Goal: Task Accomplishment & Management: Manage account settings

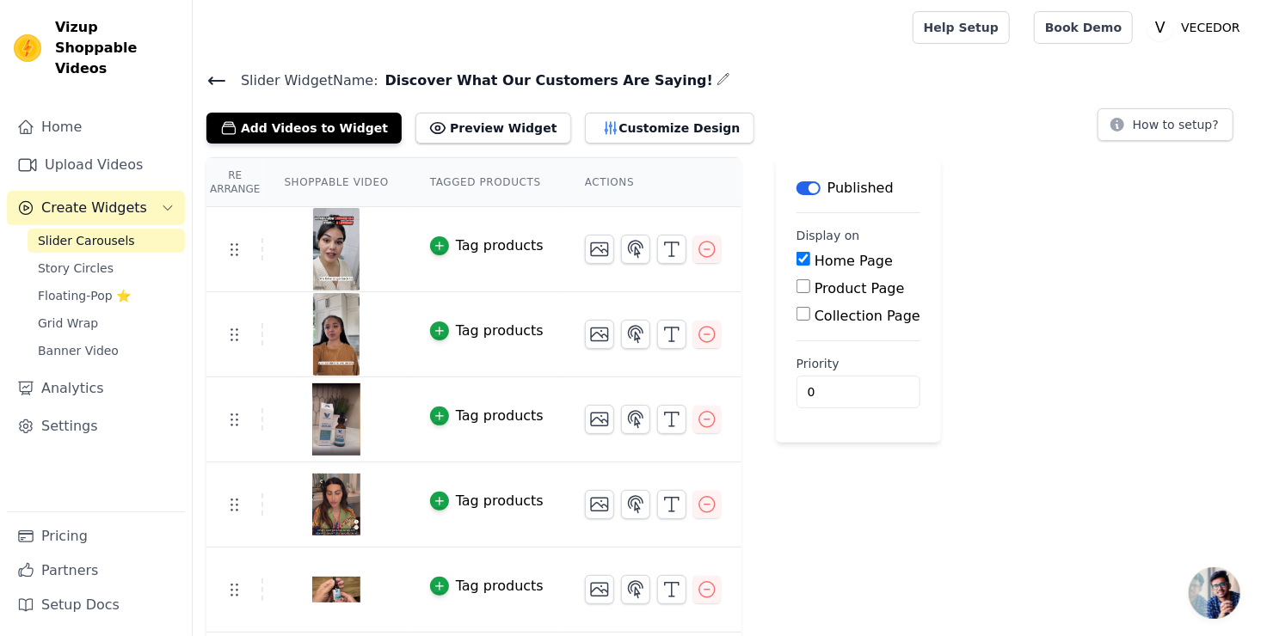
click at [584, 179] on th "Actions" at bounding box center [652, 182] width 177 height 49
click at [52, 260] on span "Story Circles" at bounding box center [76, 268] width 76 height 17
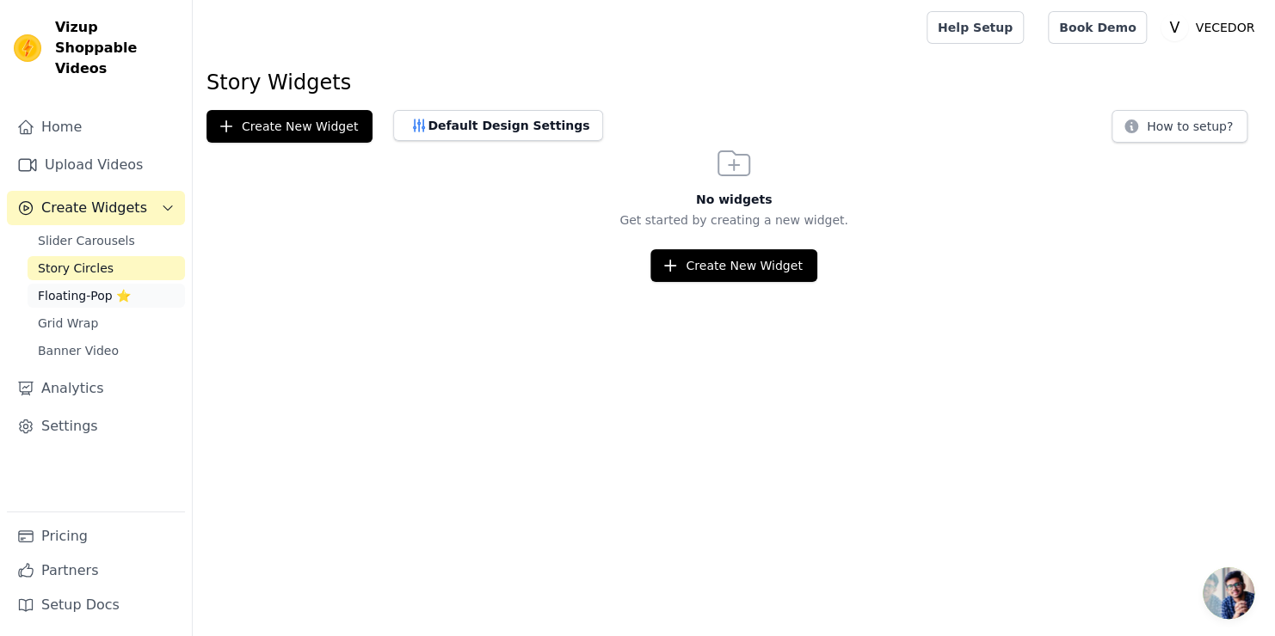
click at [70, 287] on span "Floating-Pop ⭐" at bounding box center [84, 295] width 93 height 17
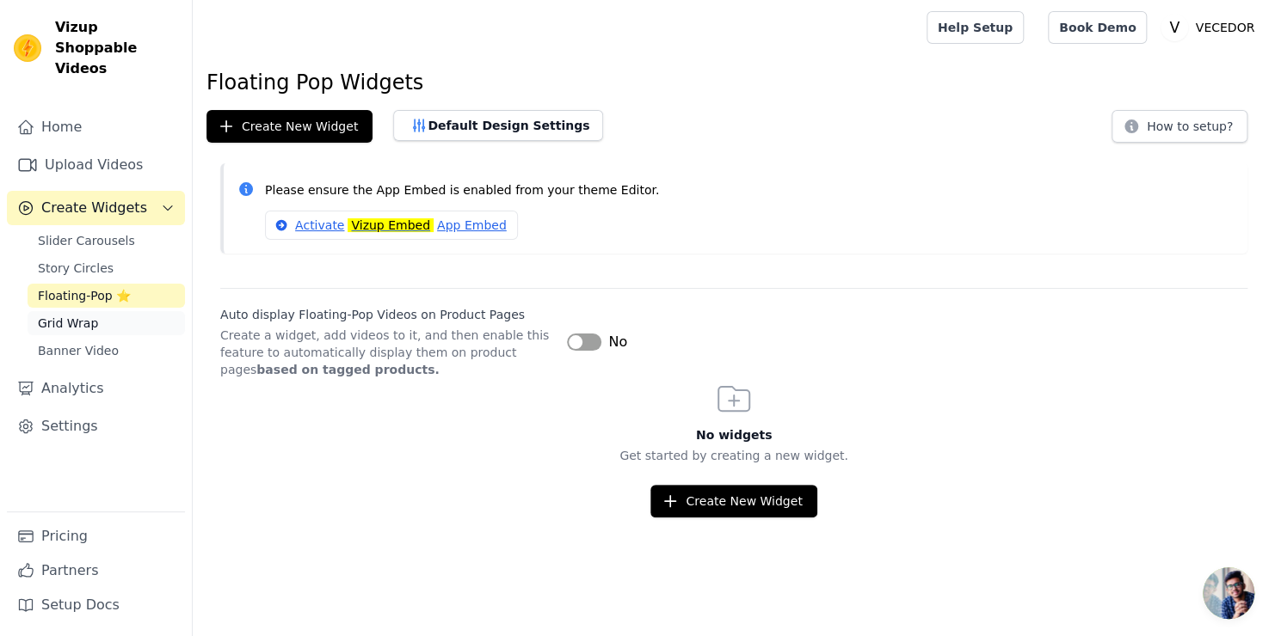
click at [65, 315] on span "Grid Wrap" at bounding box center [68, 323] width 60 height 17
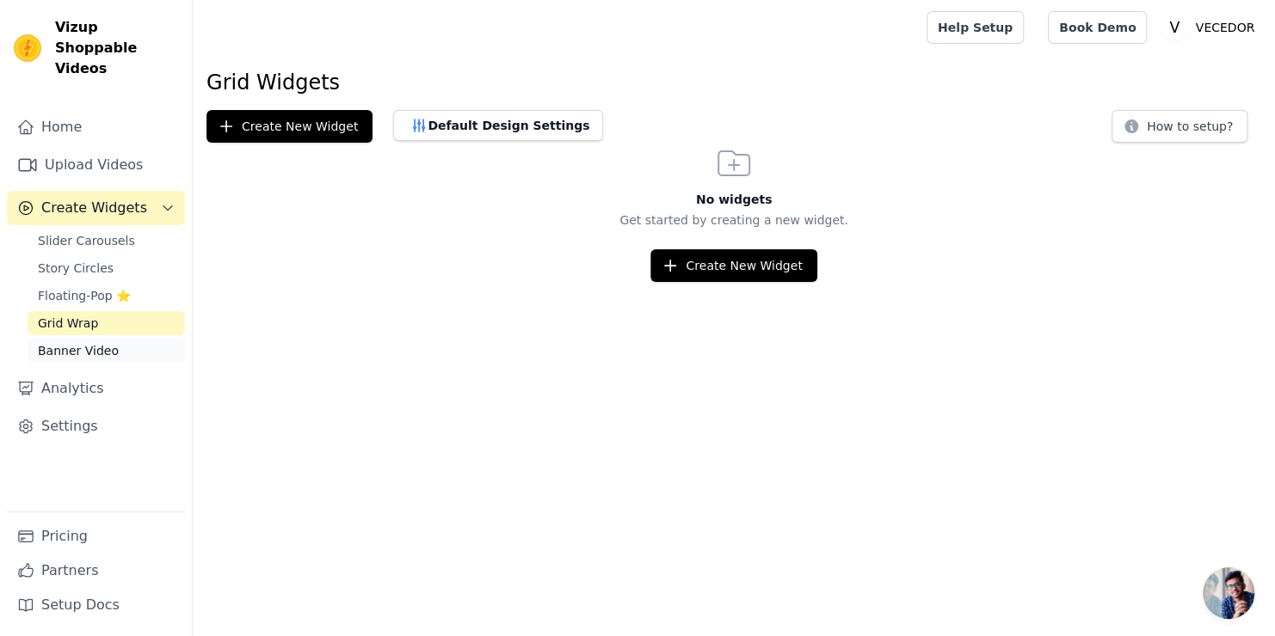
click at [64, 342] on span "Banner Video" at bounding box center [78, 350] width 81 height 17
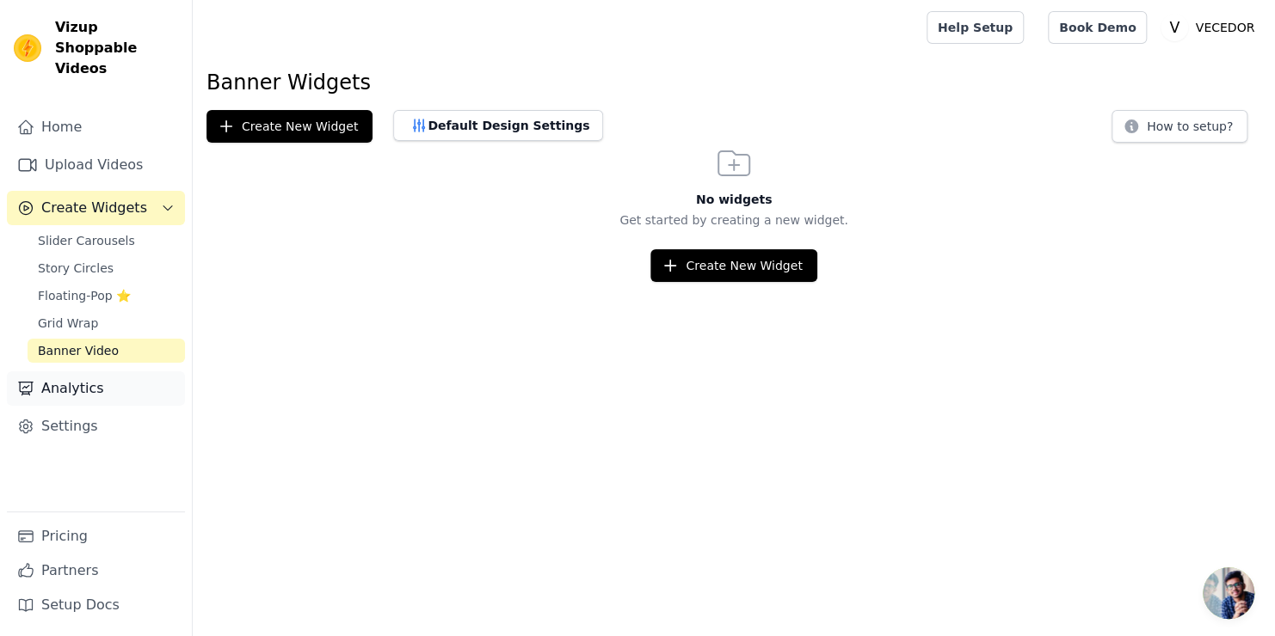
click at [58, 372] on link "Analytics" at bounding box center [96, 389] width 178 height 34
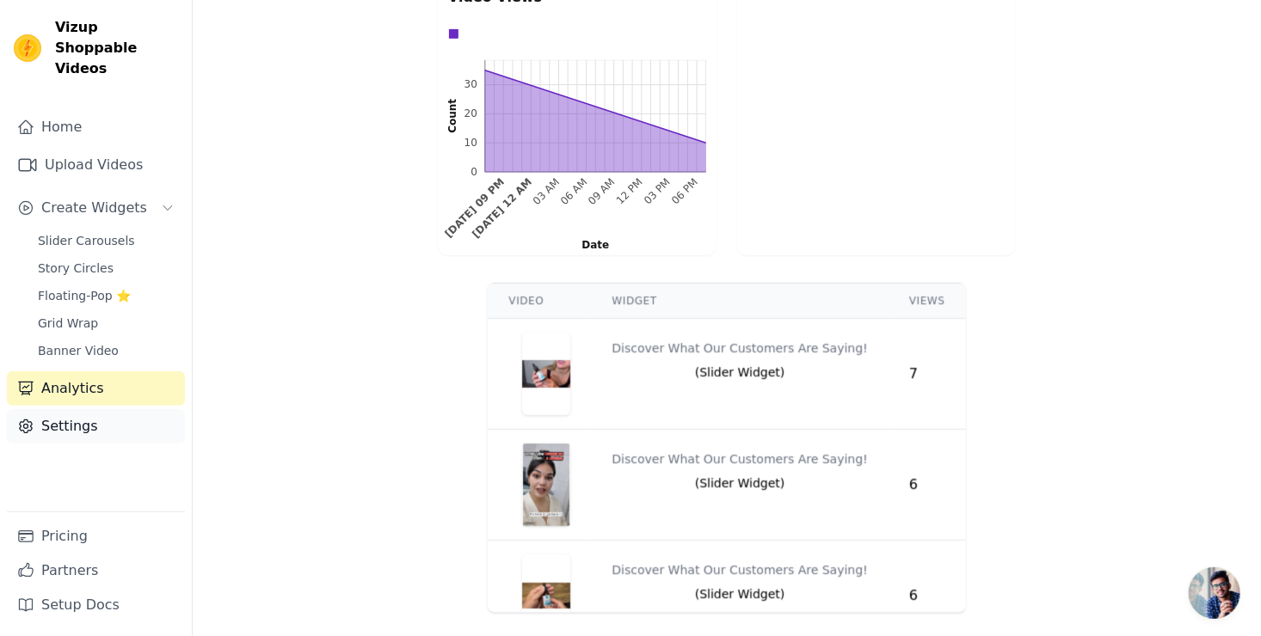
click at [69, 409] on link "Settings" at bounding box center [96, 426] width 178 height 34
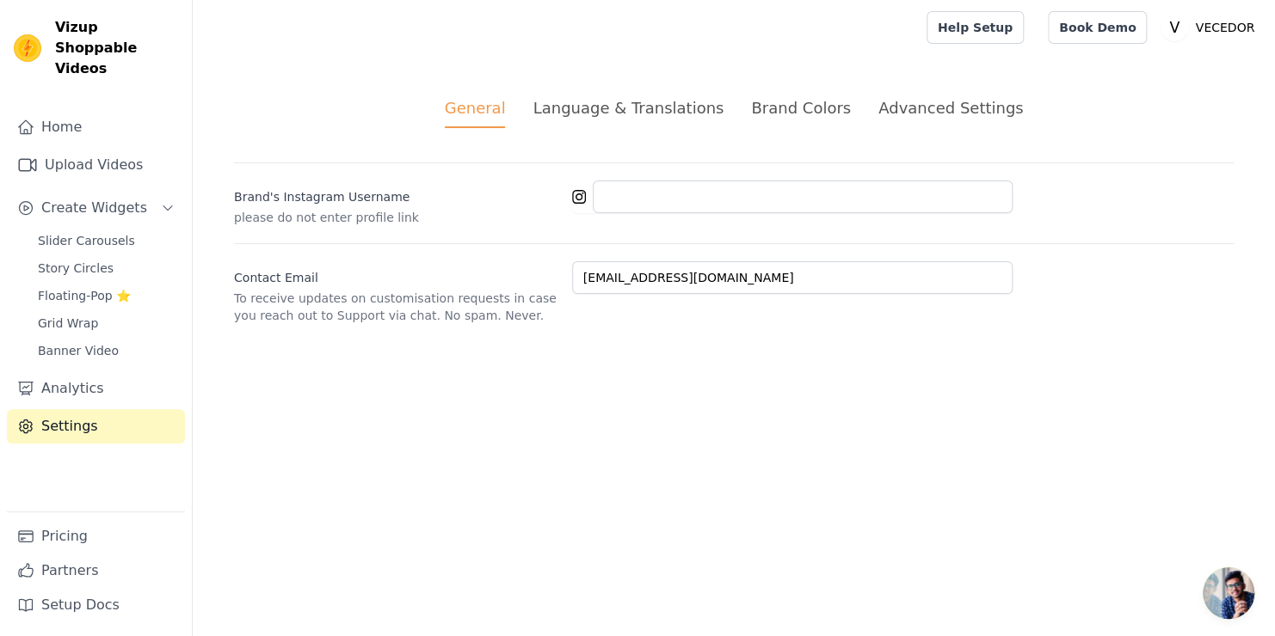
click at [778, 105] on div "Brand Colors" at bounding box center [801, 107] width 100 height 23
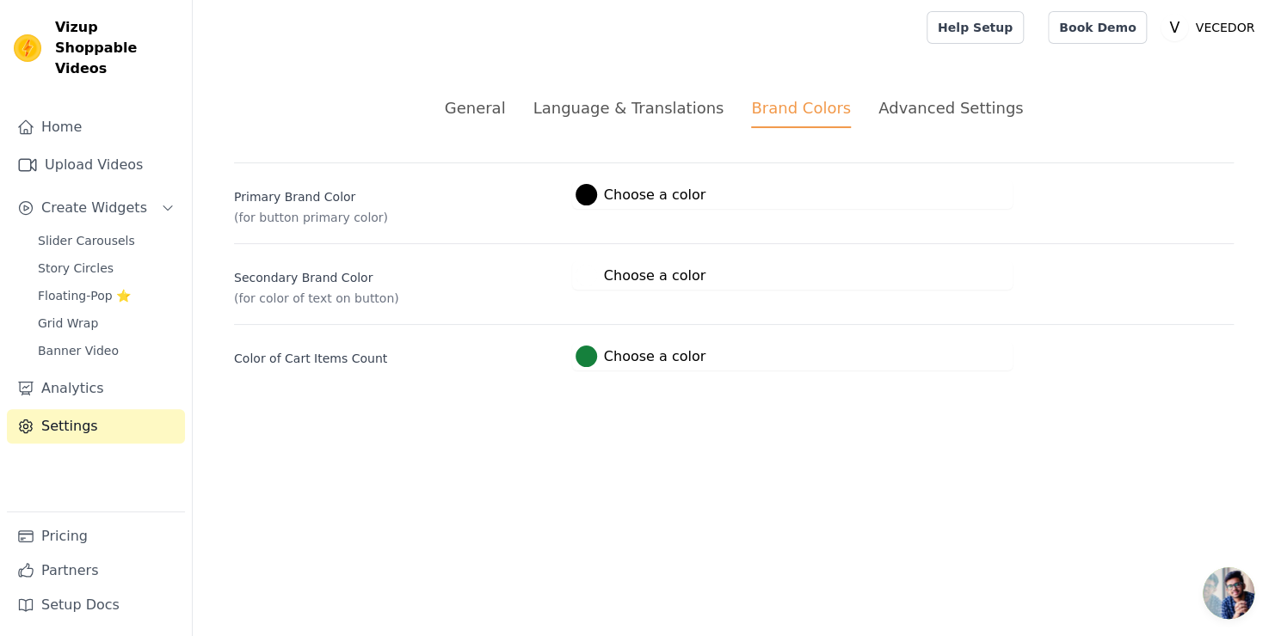
click at [927, 109] on div "Advanced Settings" at bounding box center [950, 107] width 144 height 23
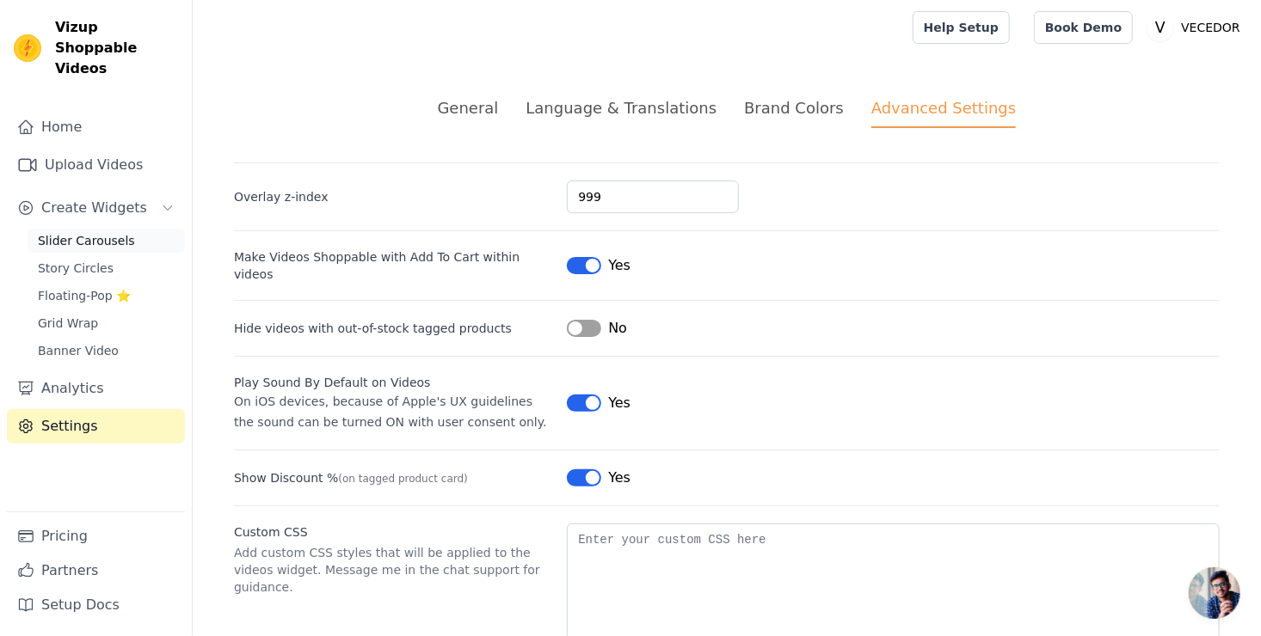
click at [43, 232] on span "Slider Carousels" at bounding box center [86, 240] width 97 height 17
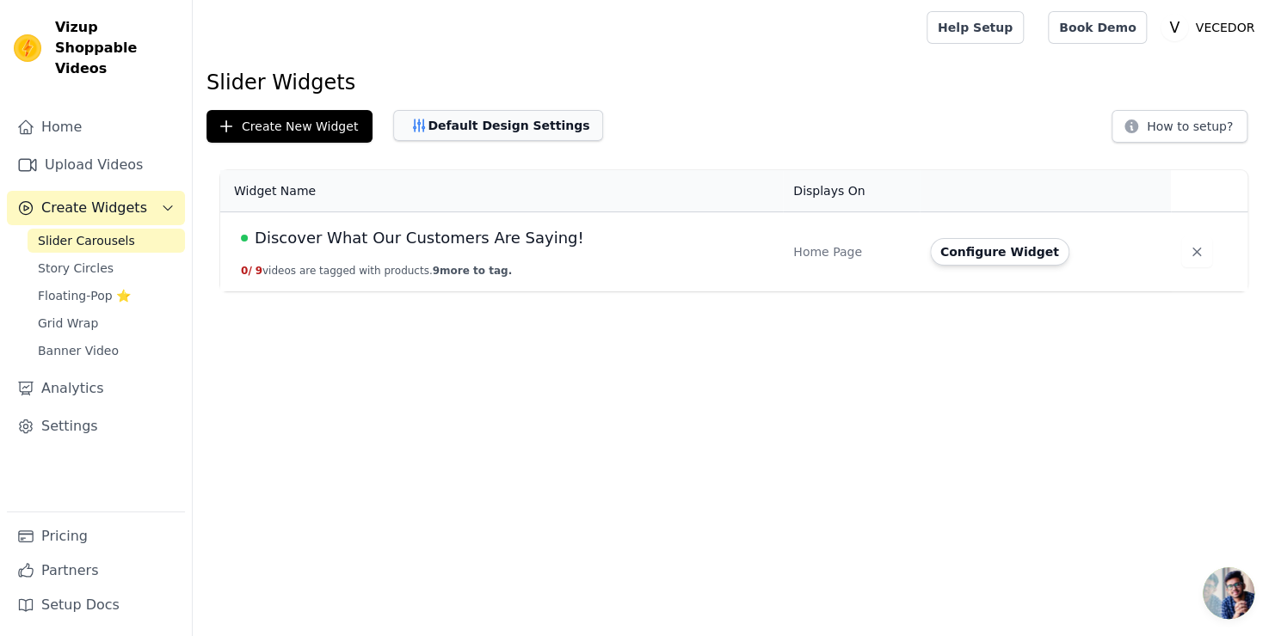
click at [474, 126] on button "Default Design Settings" at bounding box center [498, 125] width 210 height 31
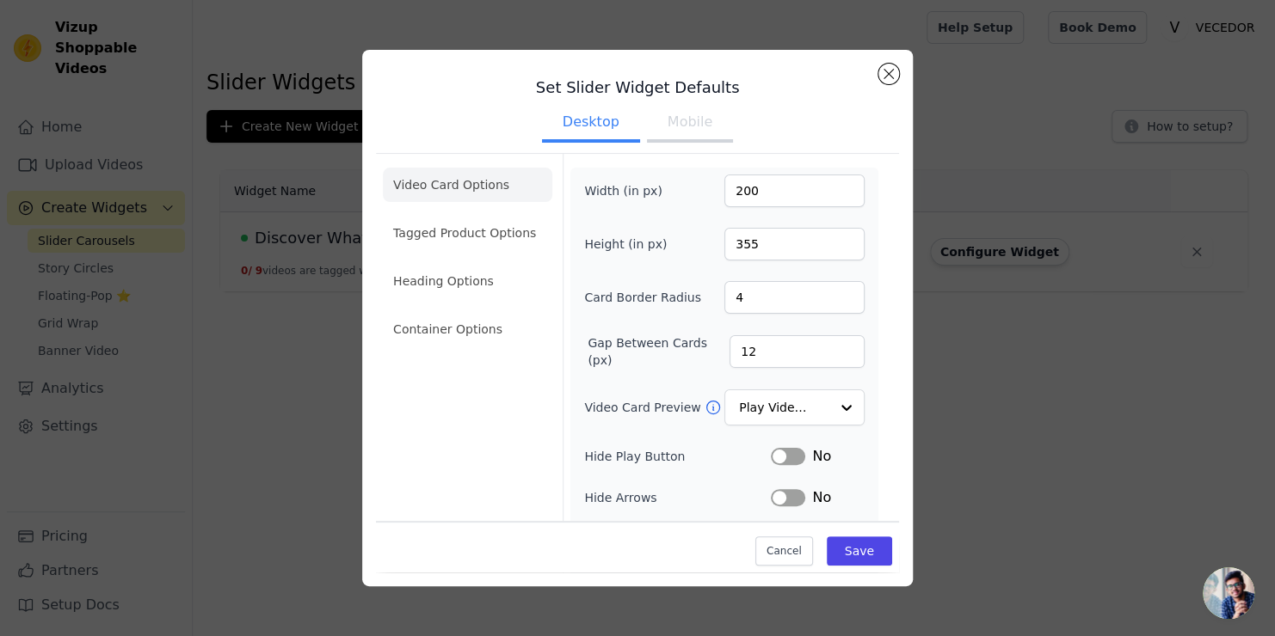
click at [695, 128] on button "Mobile" at bounding box center [690, 124] width 86 height 38
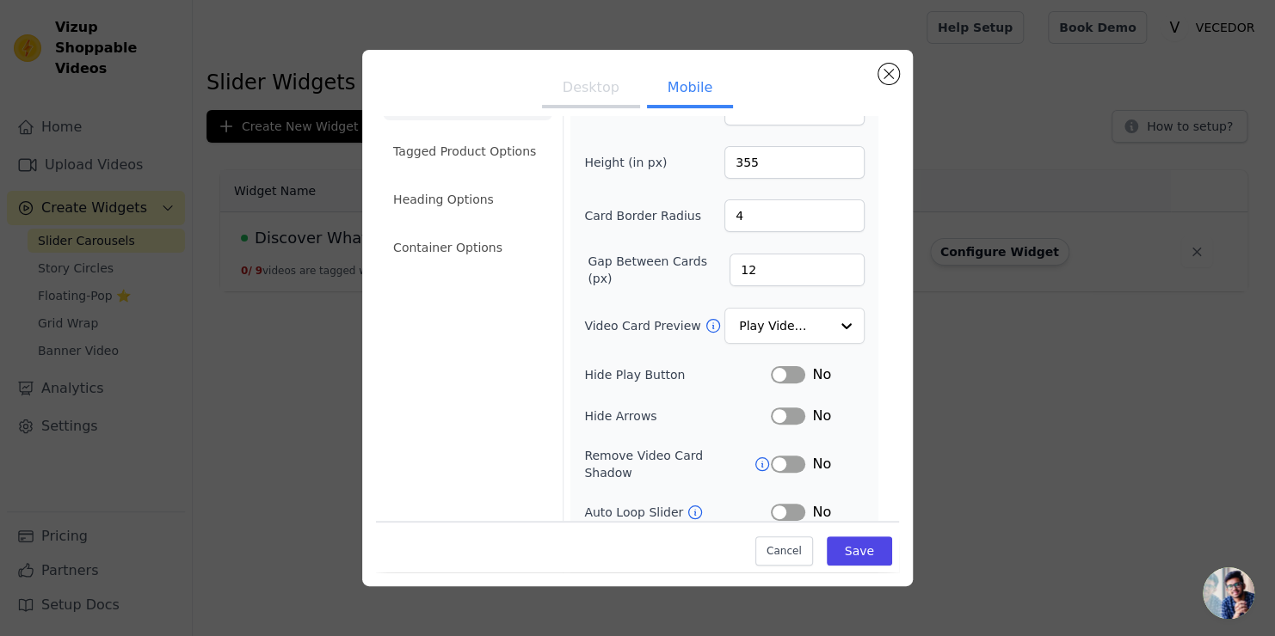
scroll to position [100, 0]
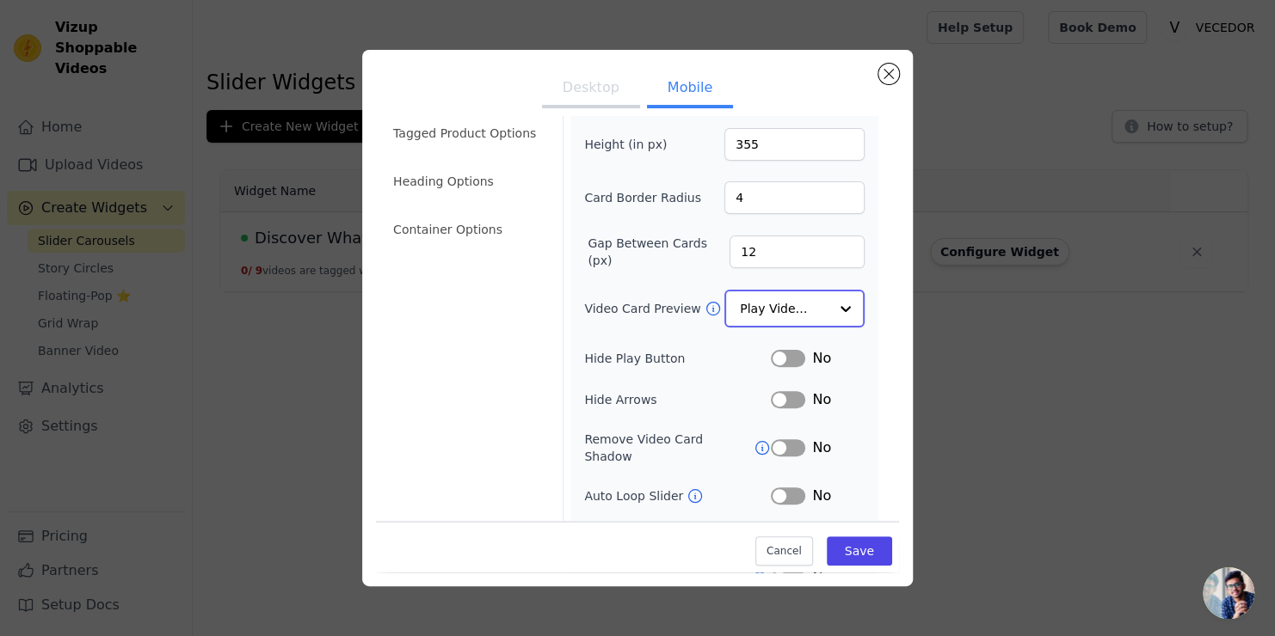
click at [830, 306] on div at bounding box center [845, 309] width 34 height 34
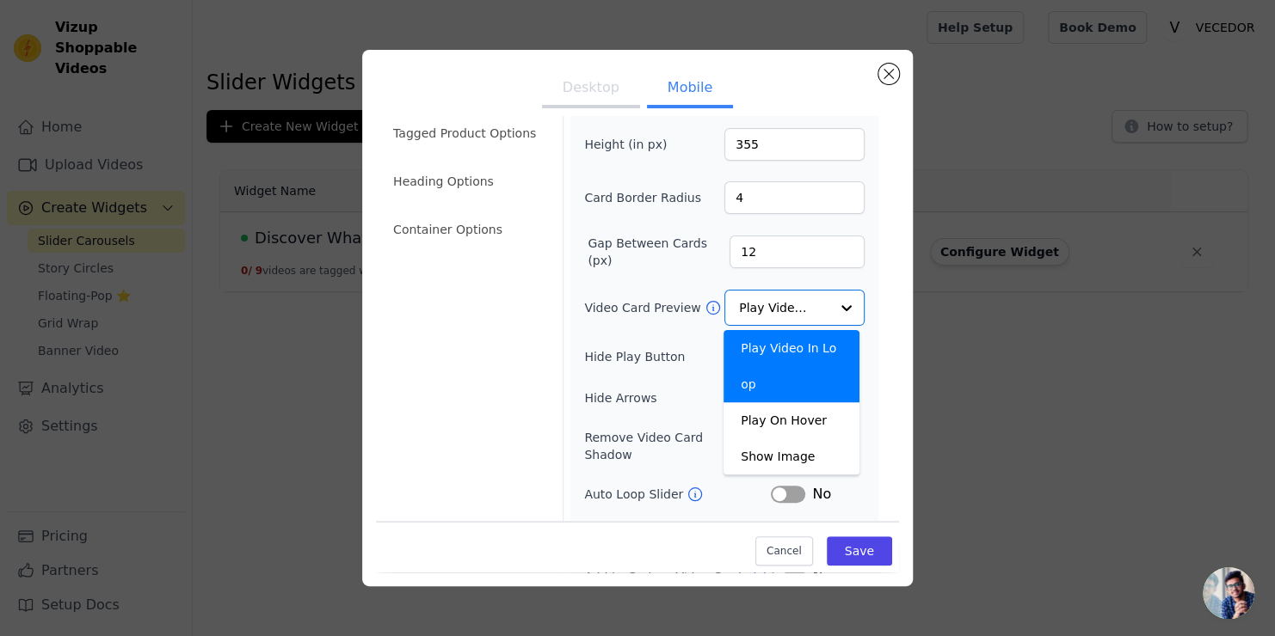
click at [578, 82] on button "Desktop" at bounding box center [591, 90] width 98 height 38
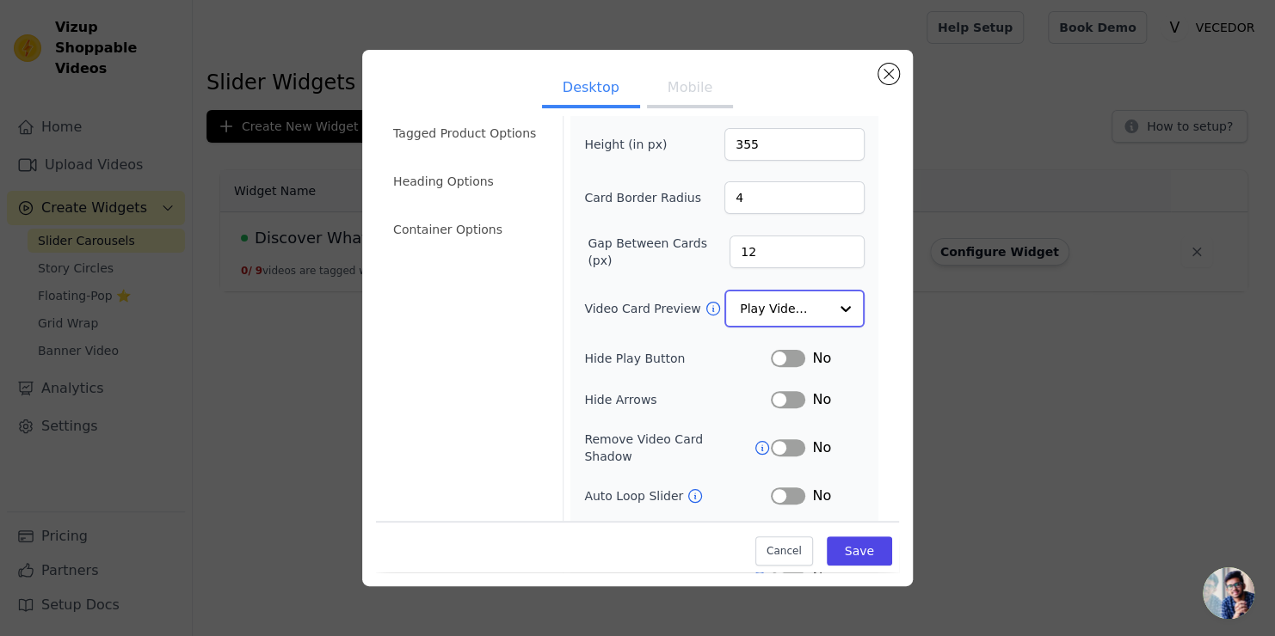
click at [837, 306] on div at bounding box center [845, 309] width 34 height 34
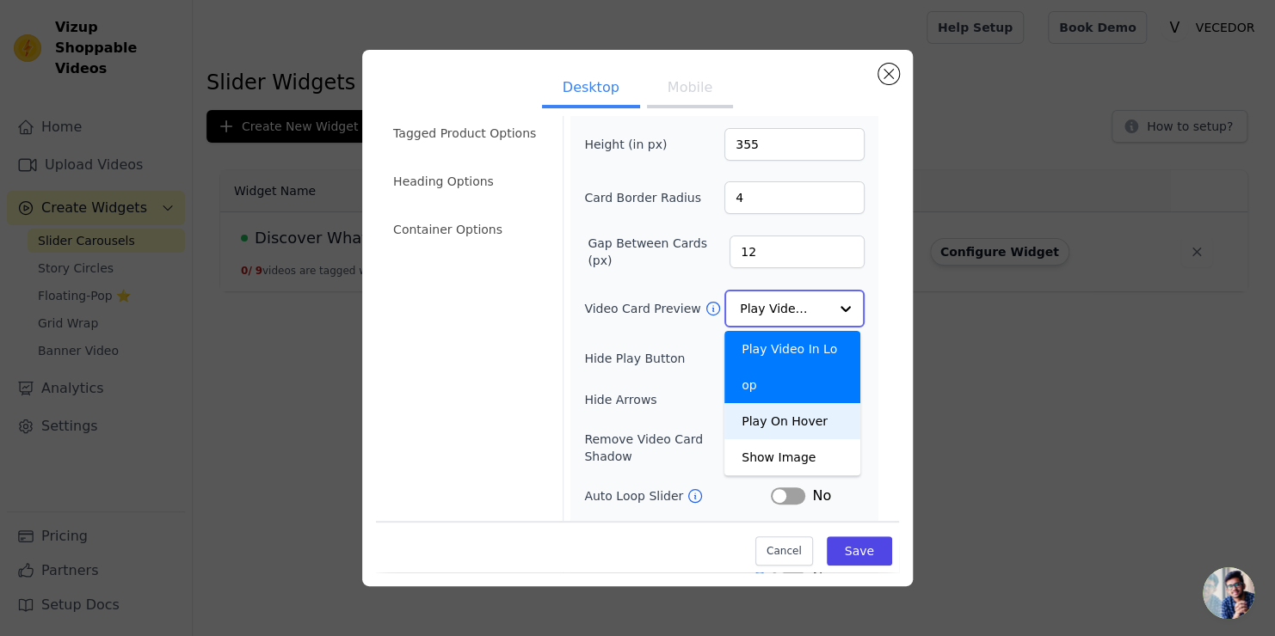
click at [806, 403] on div "Play On Hover" at bounding box center [792, 421] width 136 height 36
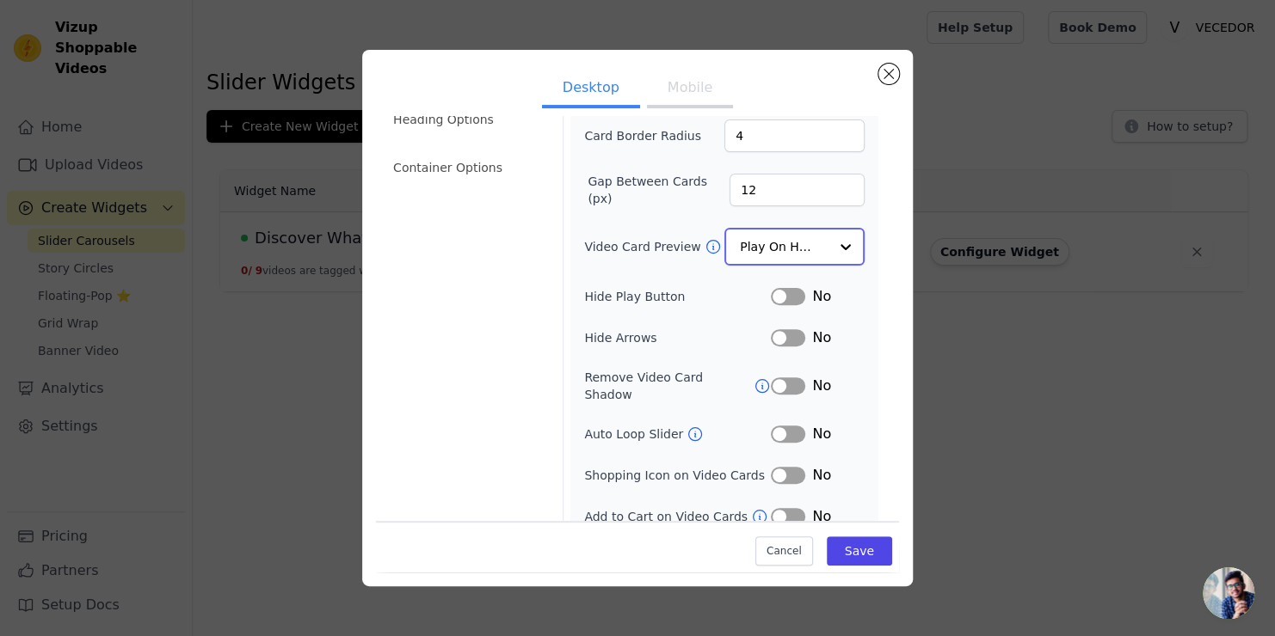
scroll to position [163, 0]
click at [788, 423] on button "Label" at bounding box center [788, 431] width 34 height 17
click at [783, 465] on button "Label" at bounding box center [788, 473] width 34 height 17
click at [783, 507] on button "Label" at bounding box center [788, 515] width 34 height 17
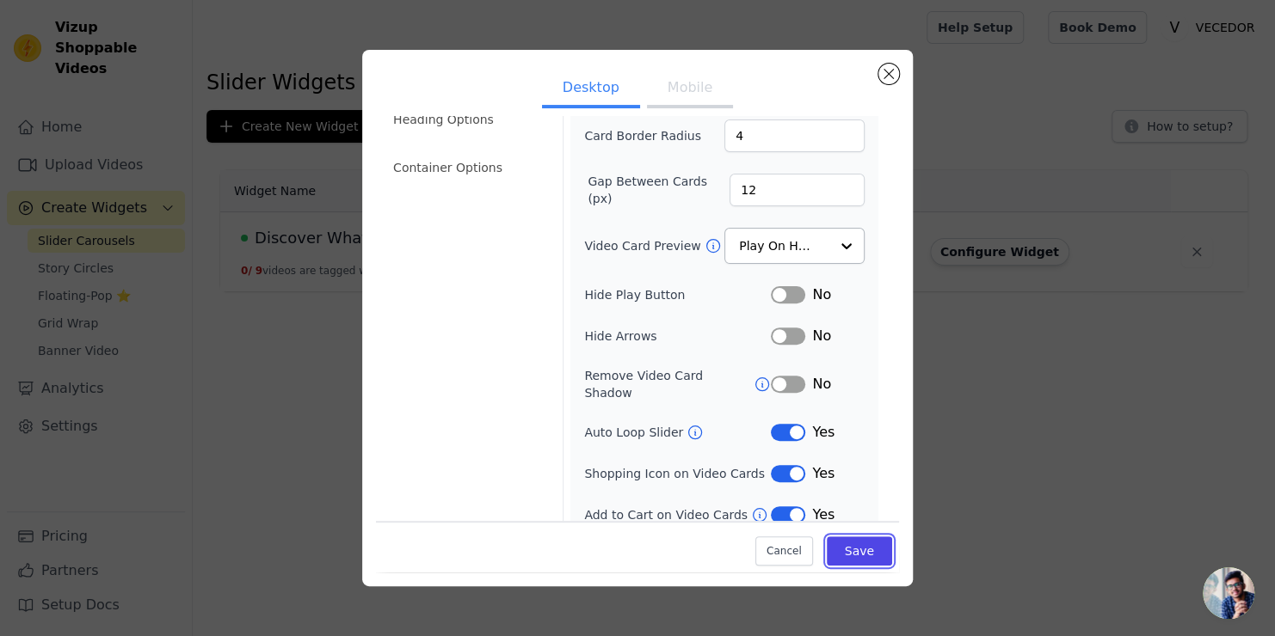
drag, startPoint x: 860, startPoint y: 557, endPoint x: 840, endPoint y: 445, distance: 114.4
click at [840, 445] on div "Video Card Options Tagged Product Options Heading Options Container Options Wid…" at bounding box center [637, 289] width 523 height 603
click at [847, 556] on button "Save" at bounding box center [859, 551] width 65 height 29
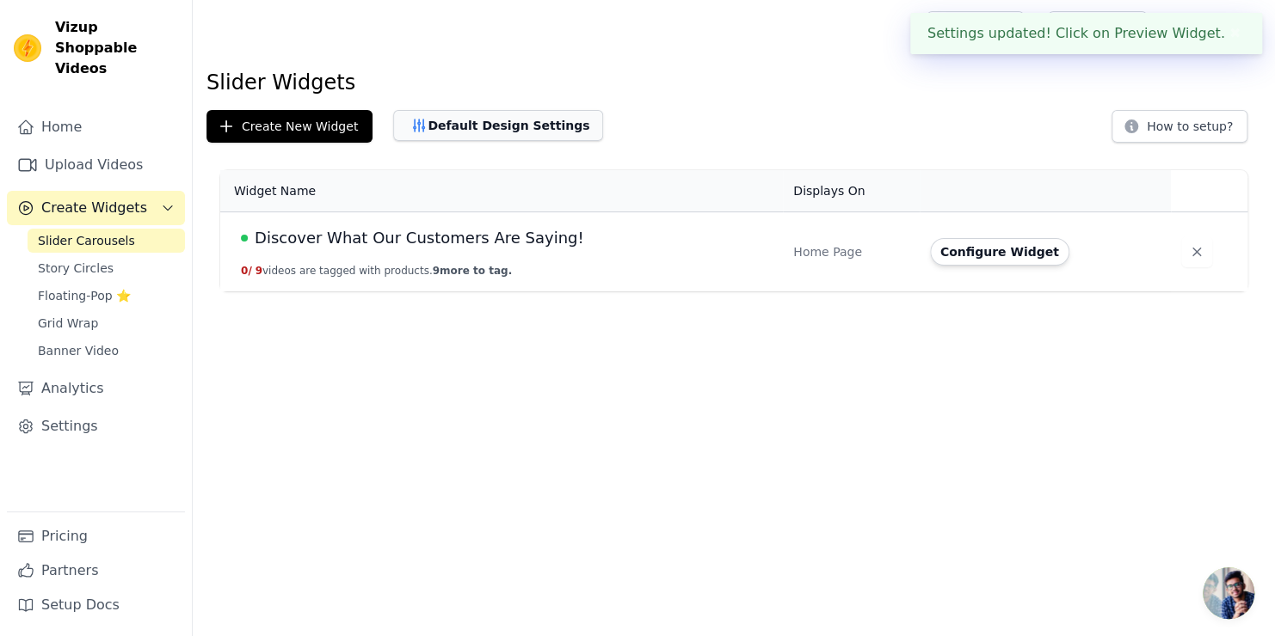
click at [496, 128] on button "Default Design Settings" at bounding box center [498, 125] width 210 height 31
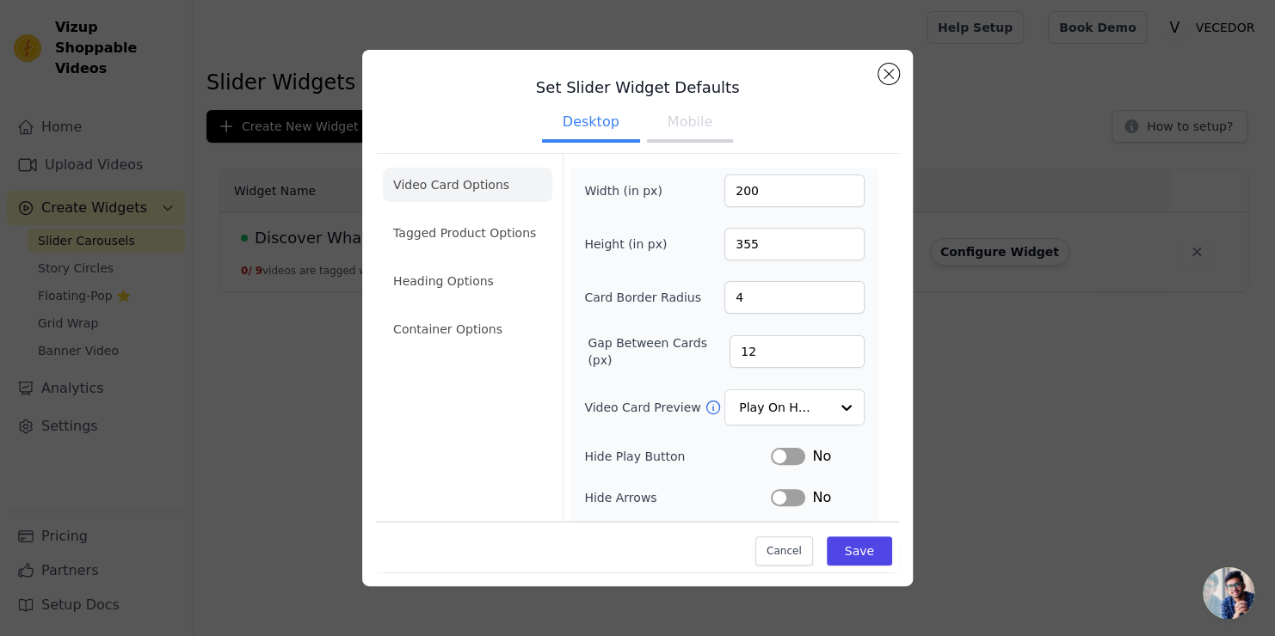
click at [679, 131] on button "Mobile" at bounding box center [690, 124] width 86 height 38
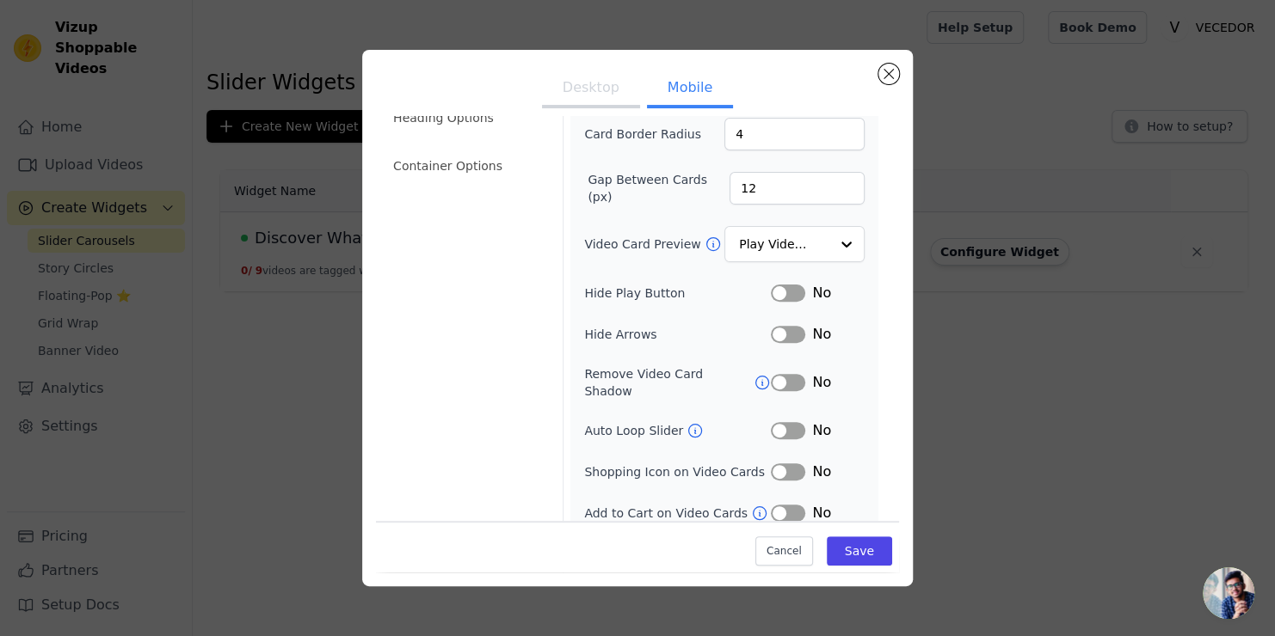
scroll to position [165, 0]
click at [783, 421] on button "Label" at bounding box center [788, 429] width 34 height 17
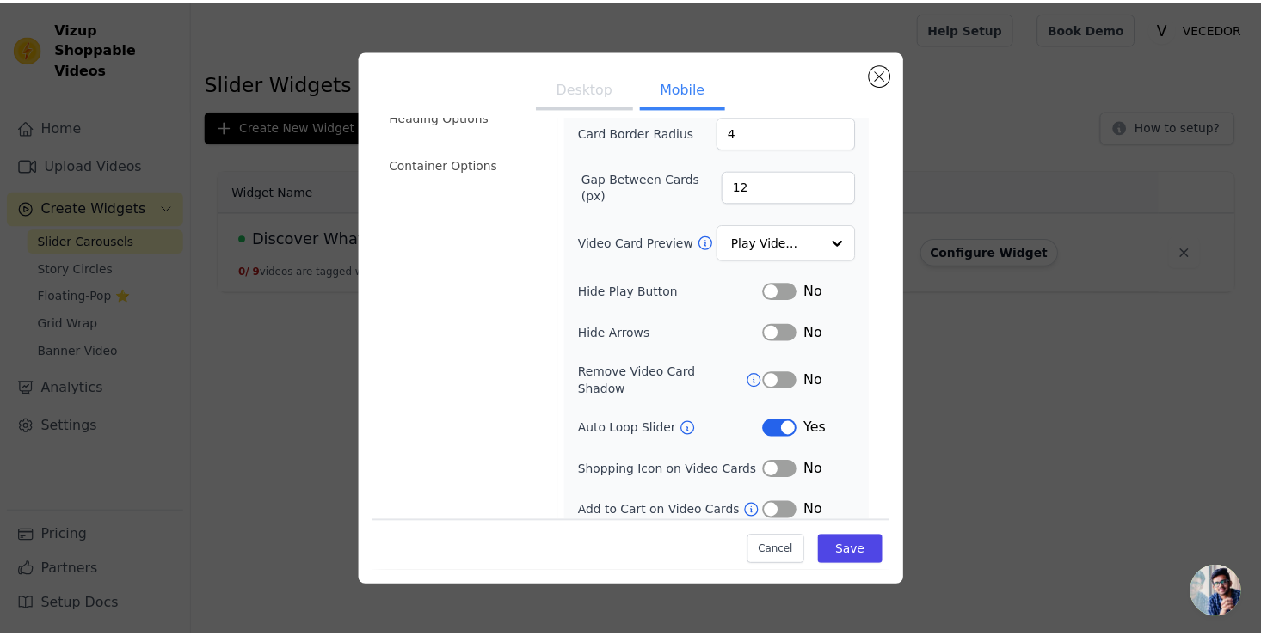
scroll to position [203, 0]
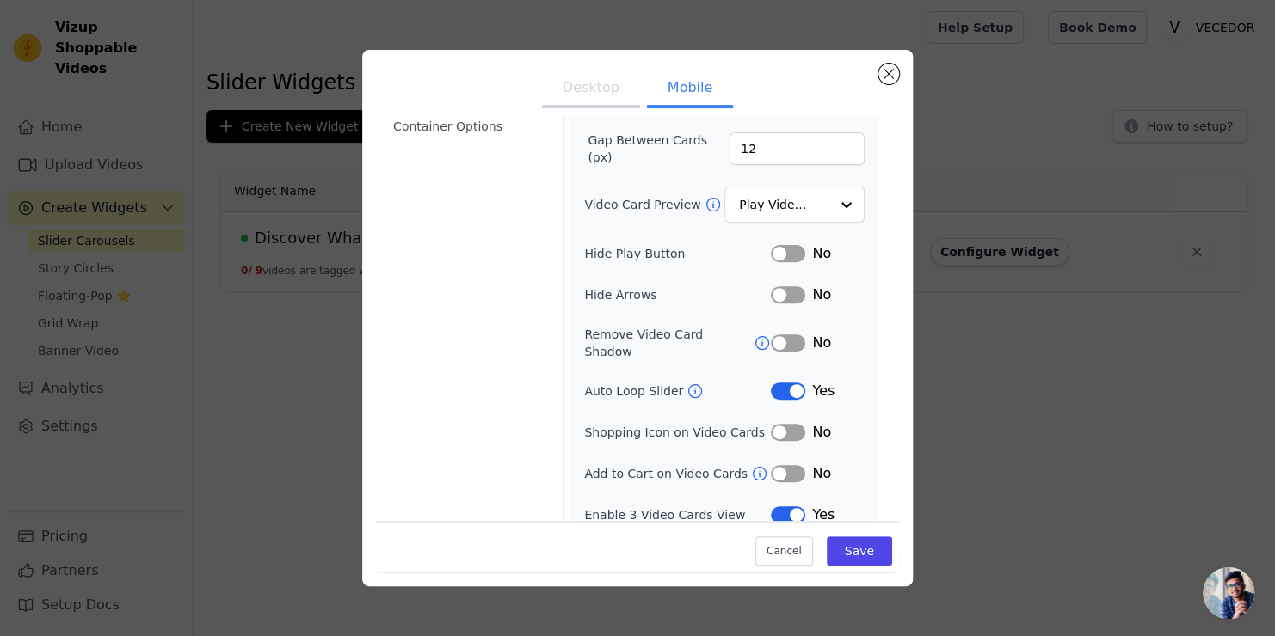
click at [783, 424] on button "Label" at bounding box center [788, 432] width 34 height 17
click at [779, 465] on button "Label" at bounding box center [788, 473] width 34 height 17
click at [833, 554] on button "Save" at bounding box center [859, 551] width 65 height 29
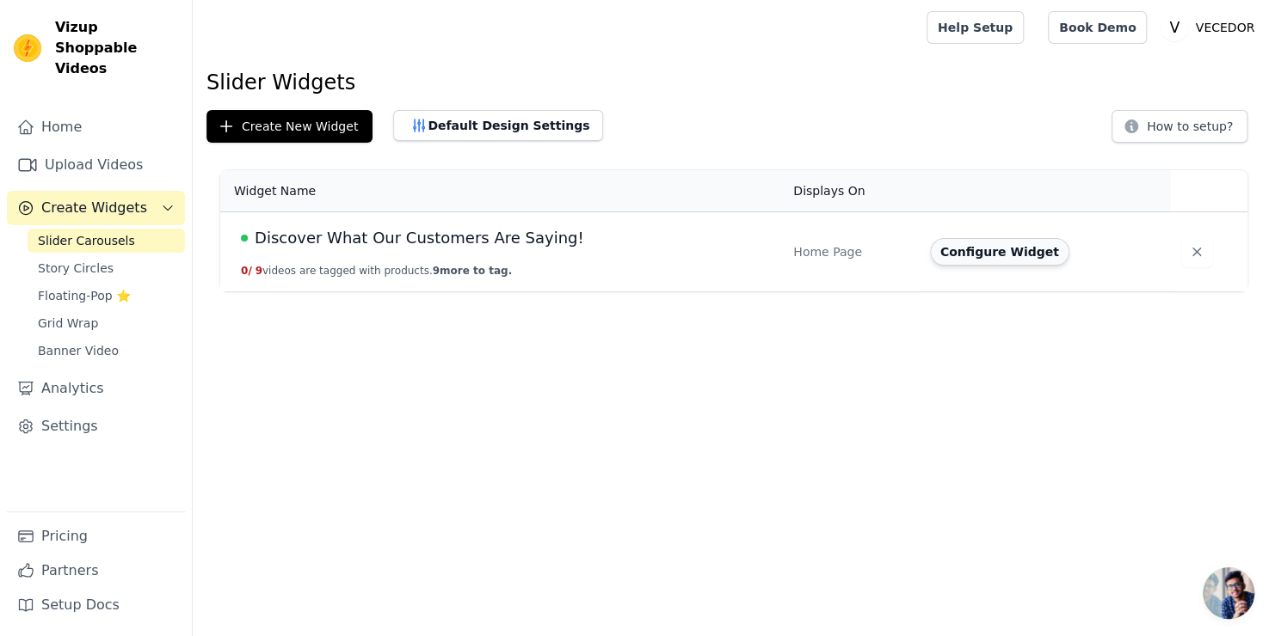
click at [984, 251] on button "Configure Widget" at bounding box center [999, 252] width 139 height 28
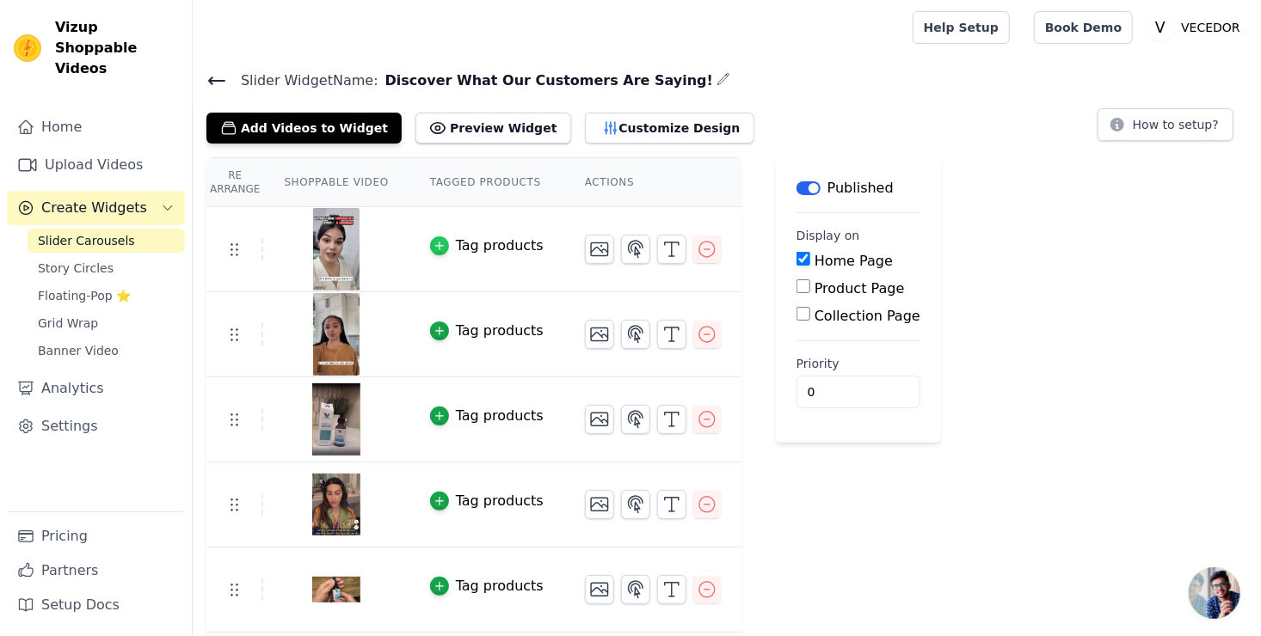
click at [433, 241] on icon "button" at bounding box center [439, 246] width 12 height 12
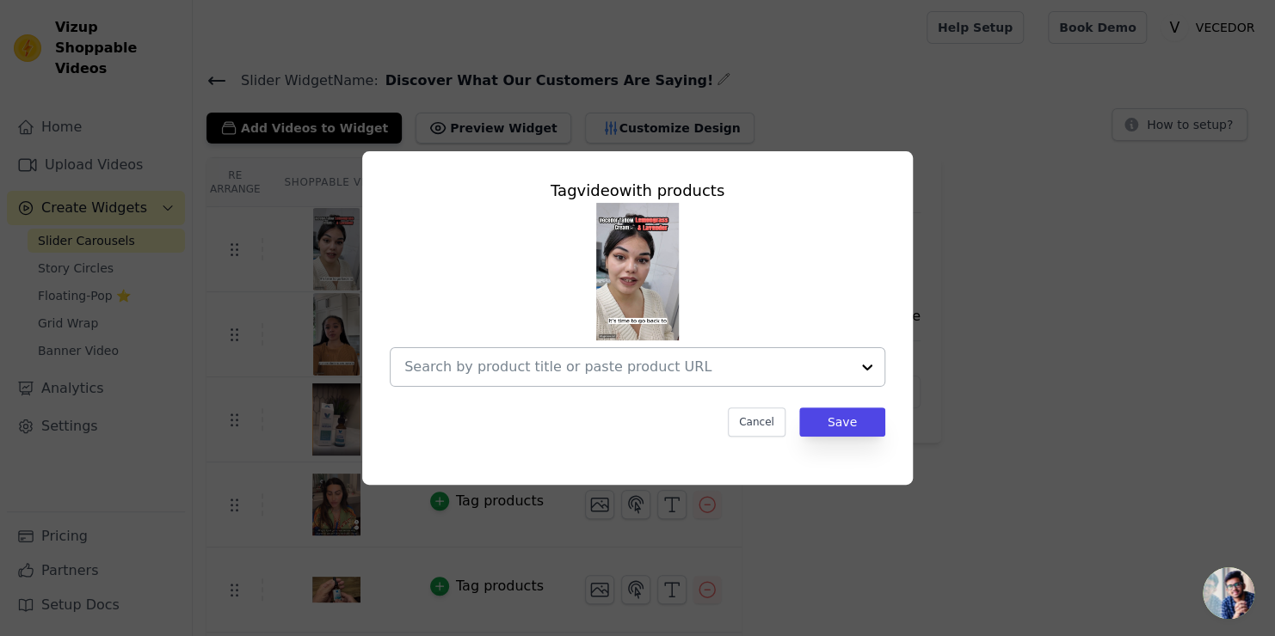
click at [519, 372] on input "text" at bounding box center [627, 367] width 446 height 21
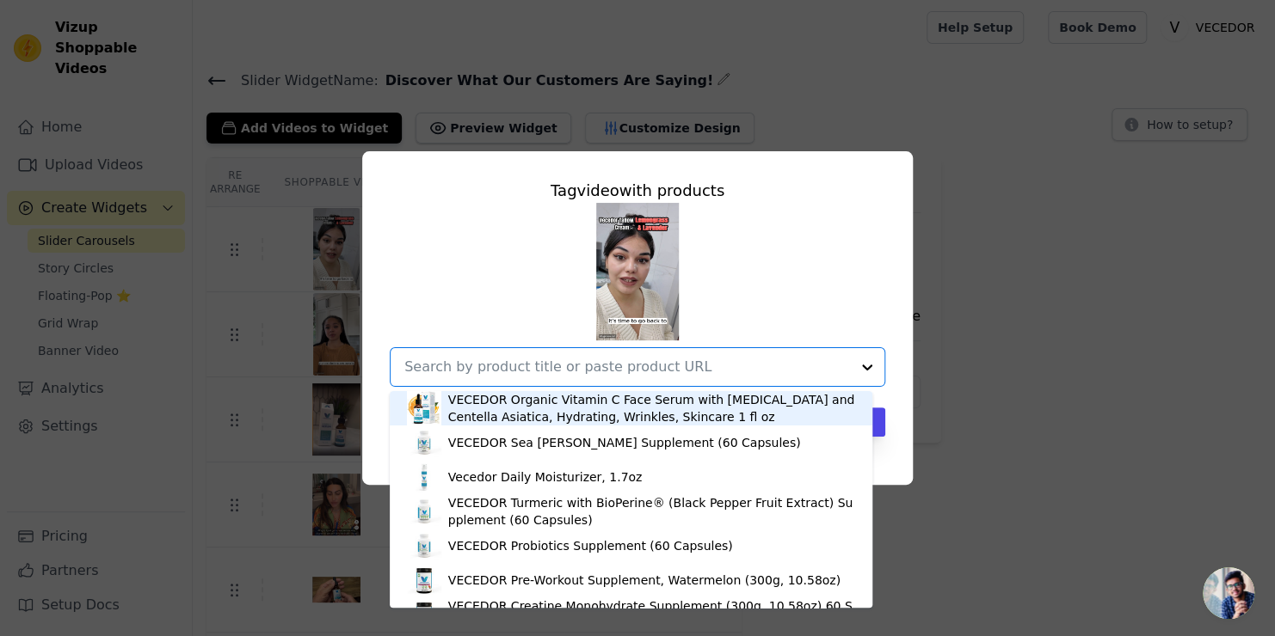
paste input "[URL][DOMAIN_NAME][PERSON_NAME]"
type input "[URL][DOMAIN_NAME][PERSON_NAME]"
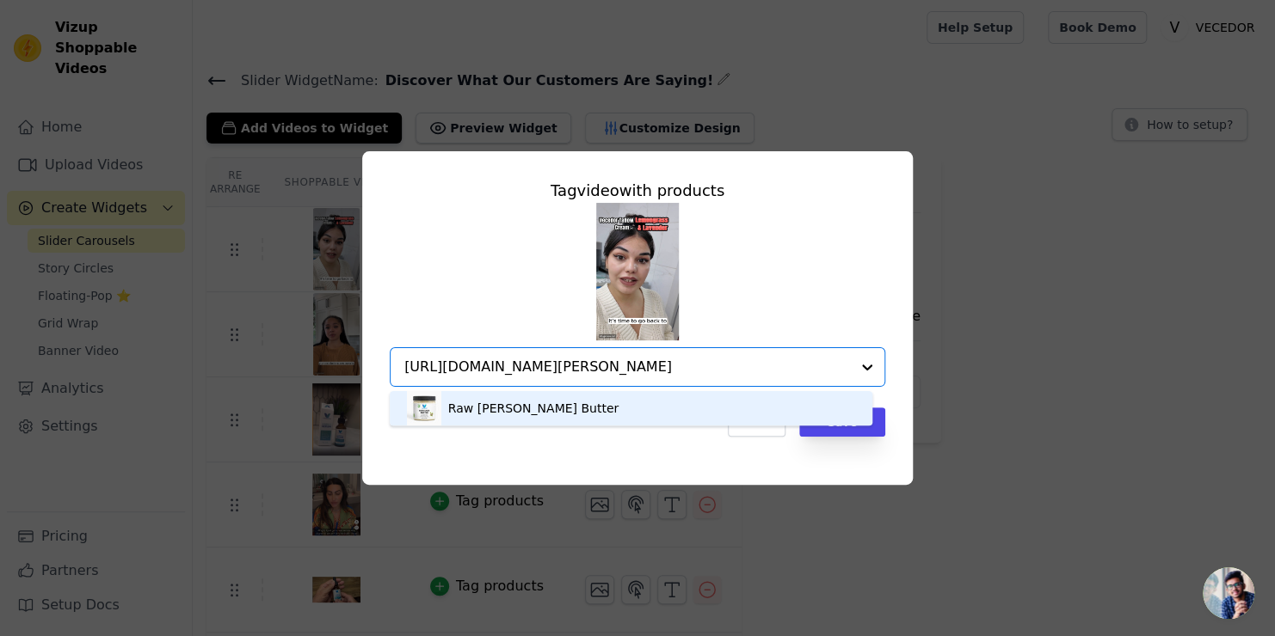
click at [490, 408] on div "Raw [PERSON_NAME] Butter" at bounding box center [533, 408] width 170 height 17
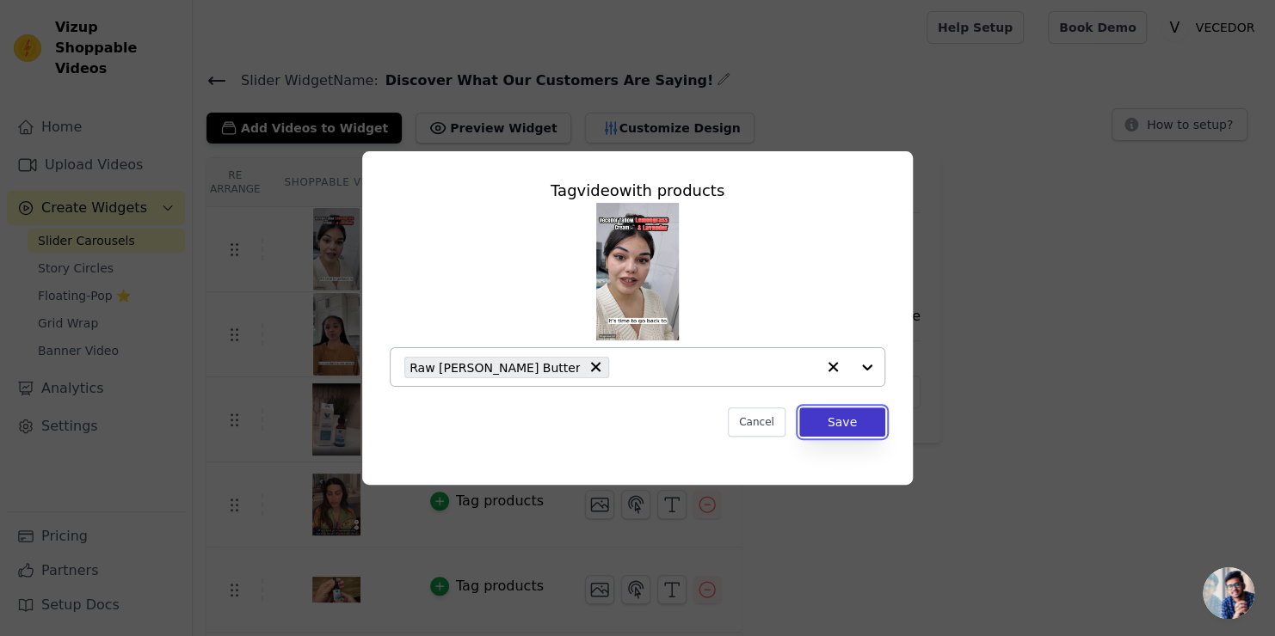
click at [837, 419] on button "Save" at bounding box center [842, 422] width 86 height 29
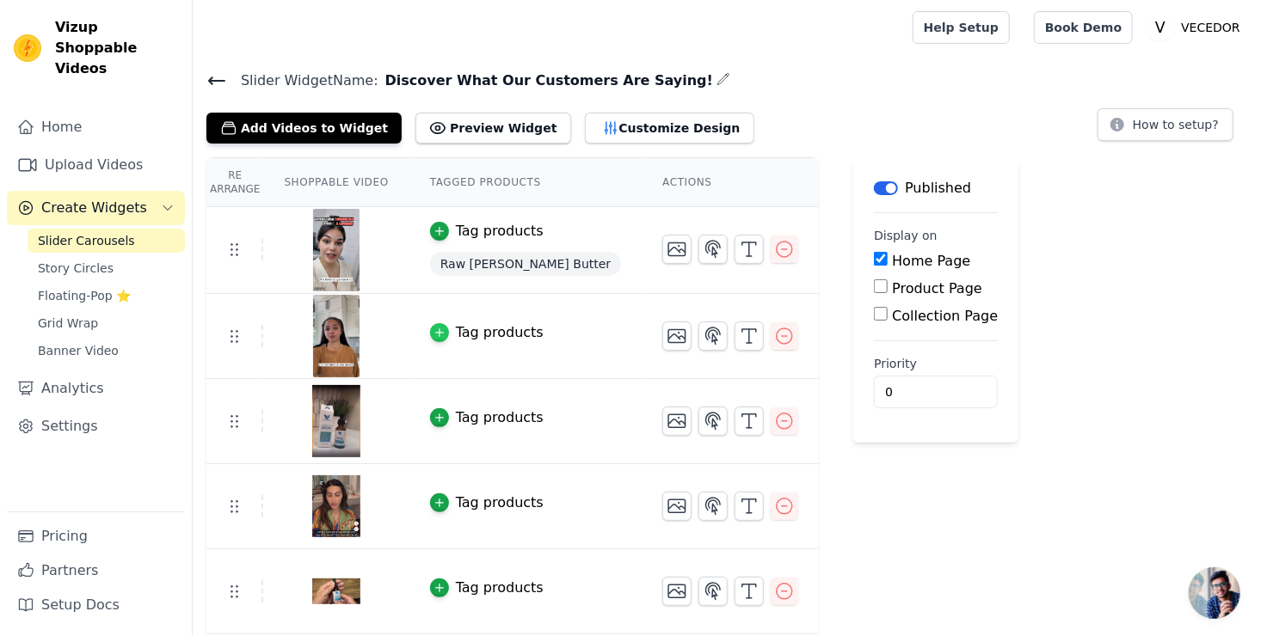
click at [434, 330] on div "button" at bounding box center [439, 332] width 19 height 19
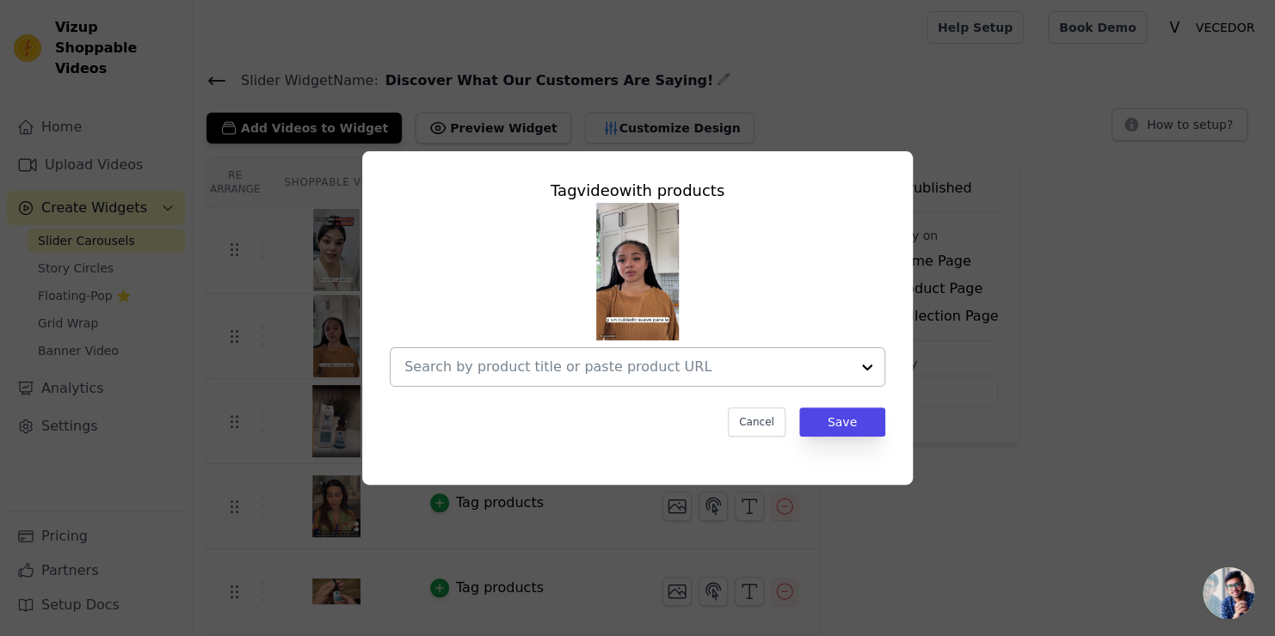
click at [478, 368] on input "text" at bounding box center [627, 367] width 446 height 21
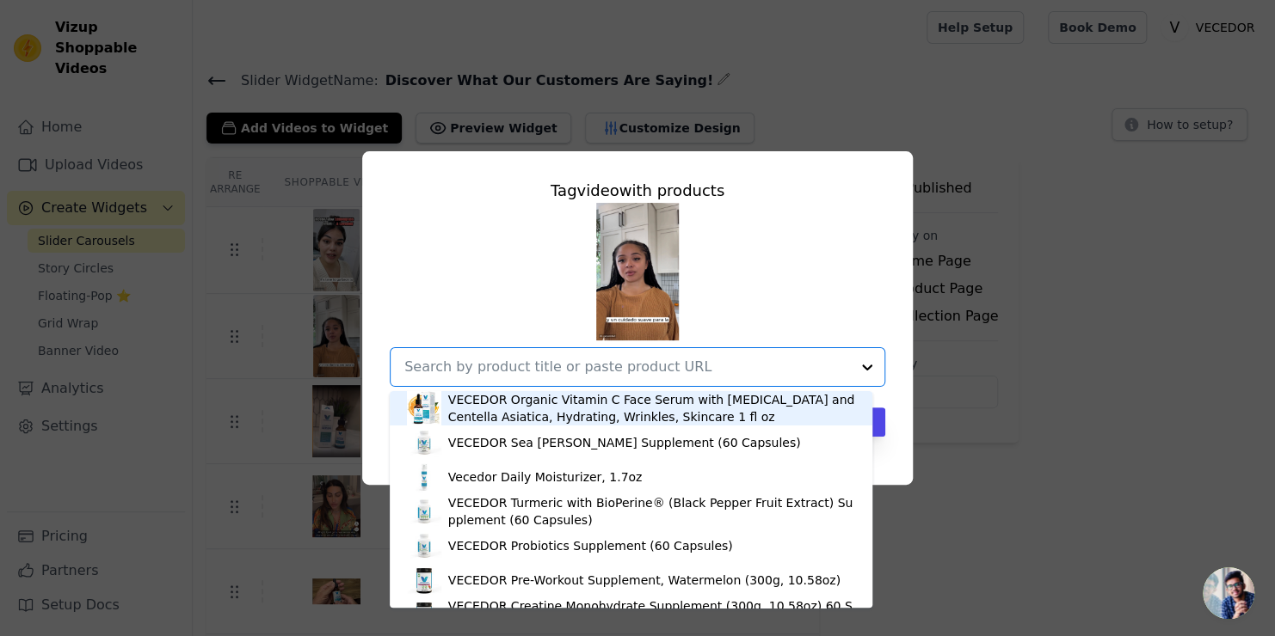
paste input "[URL][DOMAIN_NAME][PERSON_NAME]"
type input "[URL][DOMAIN_NAME][PERSON_NAME]"
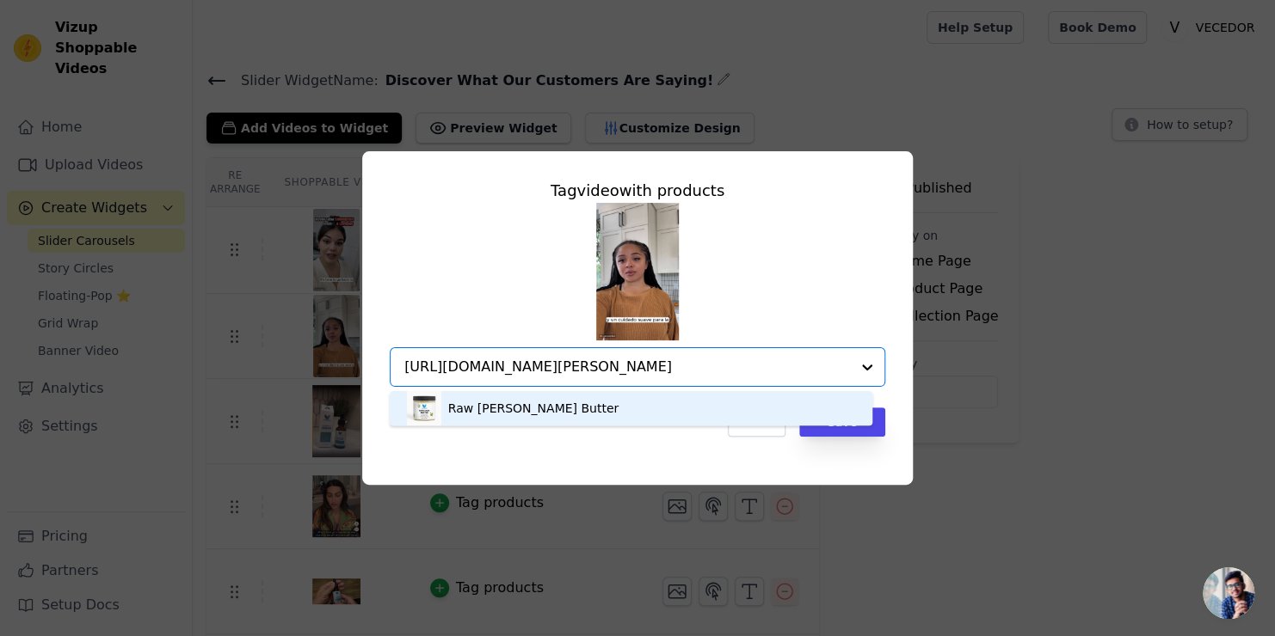
click at [470, 406] on div "Raw [PERSON_NAME] Butter" at bounding box center [533, 408] width 170 height 17
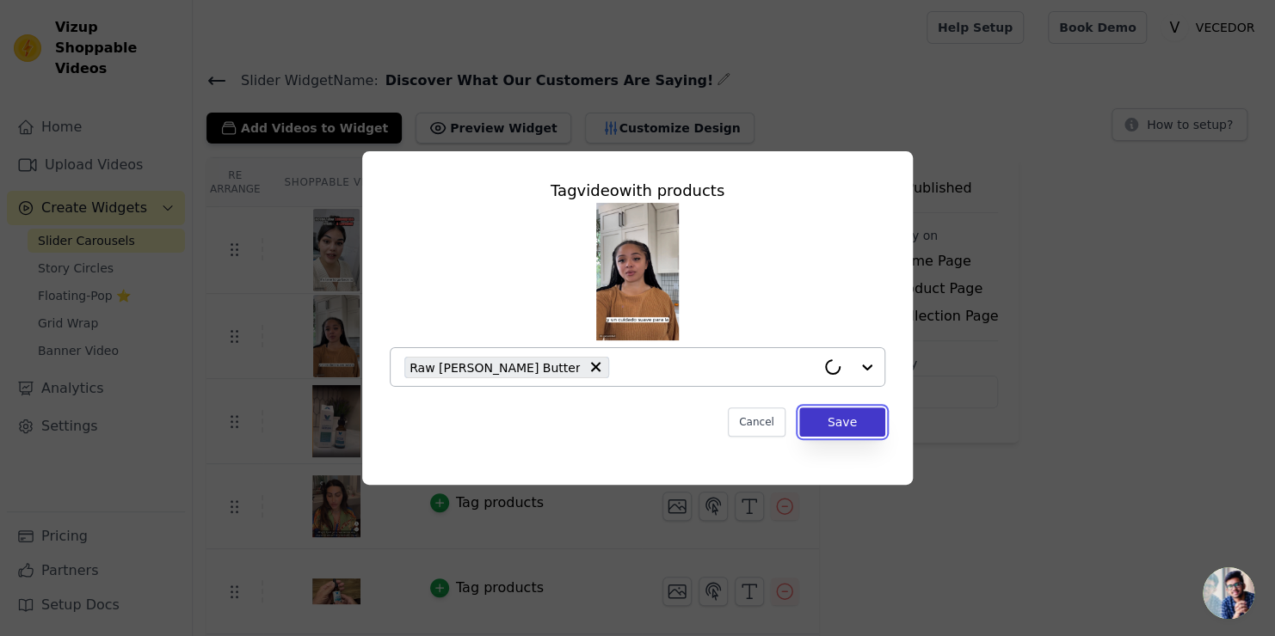
click at [844, 430] on button "Save" at bounding box center [842, 422] width 86 height 29
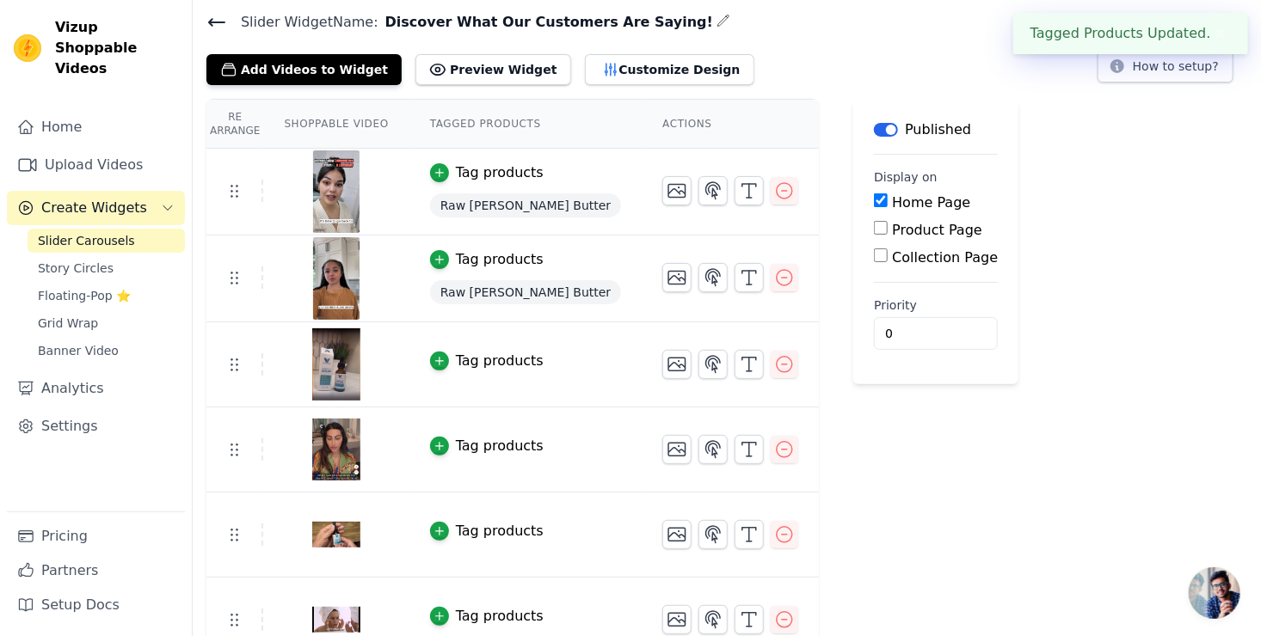
scroll to position [86, 0]
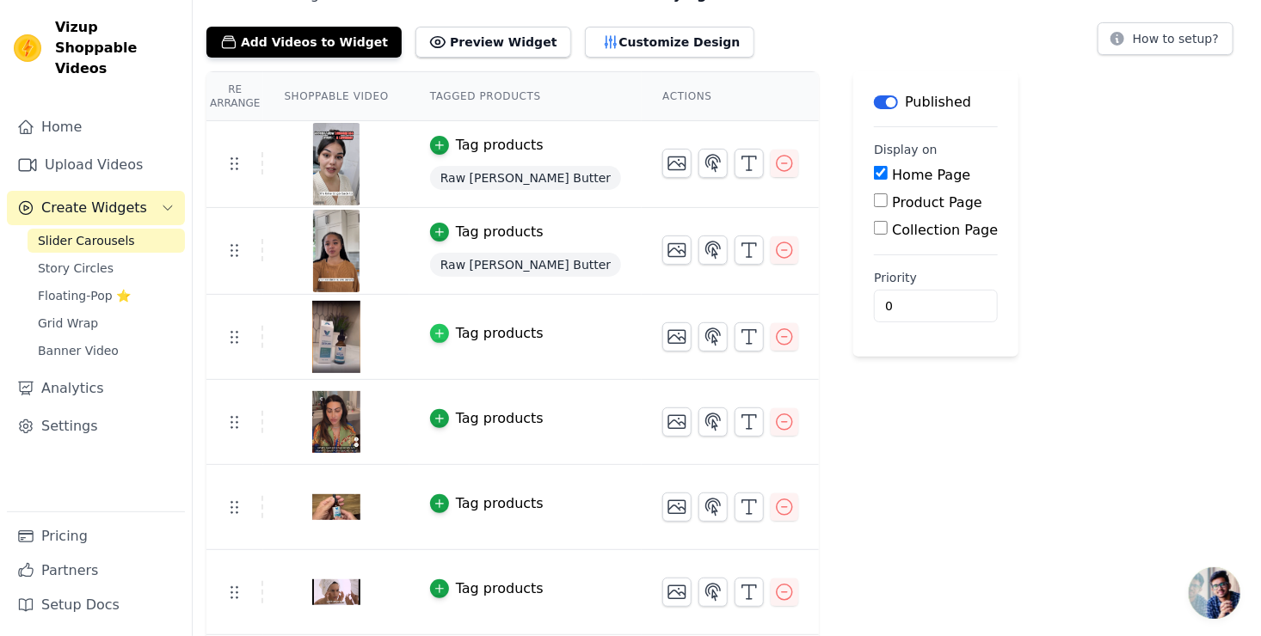
click at [435, 330] on icon "button" at bounding box center [439, 334] width 8 height 8
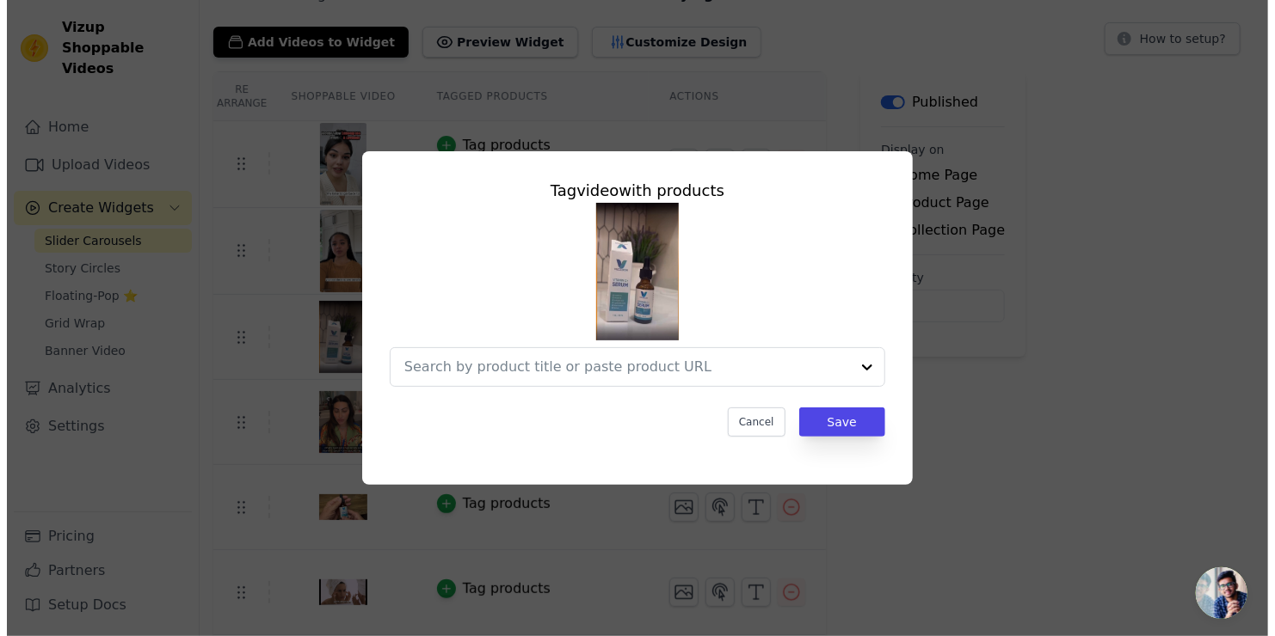
scroll to position [0, 0]
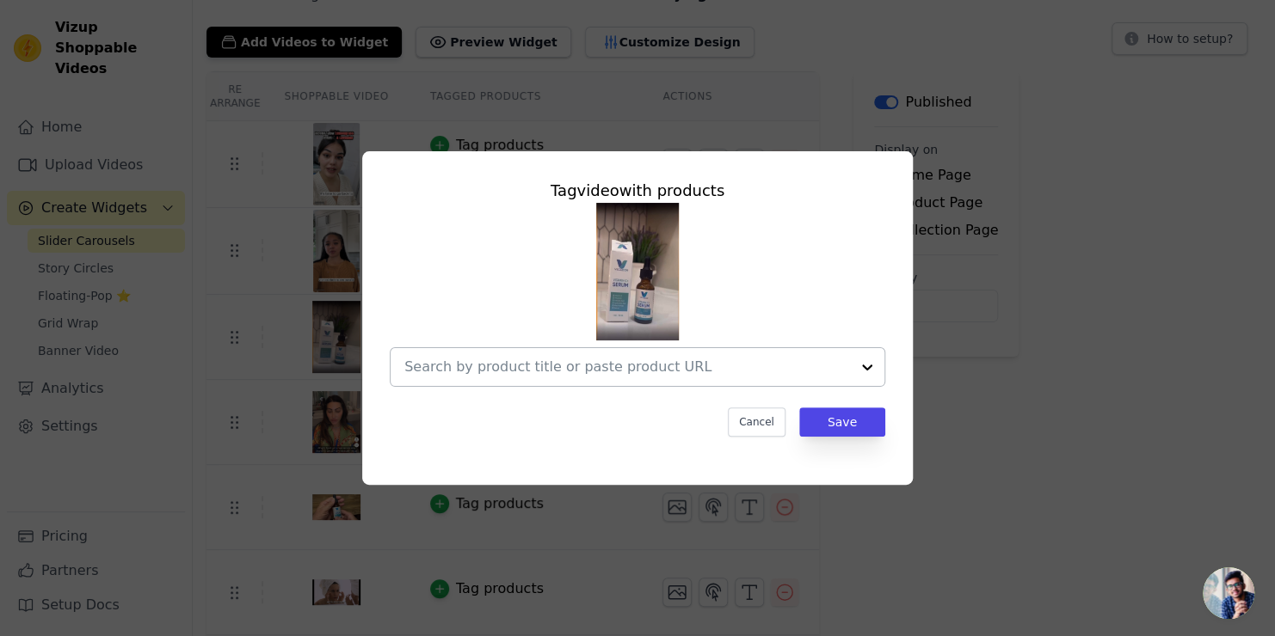
click at [476, 371] on input "text" at bounding box center [627, 367] width 446 height 21
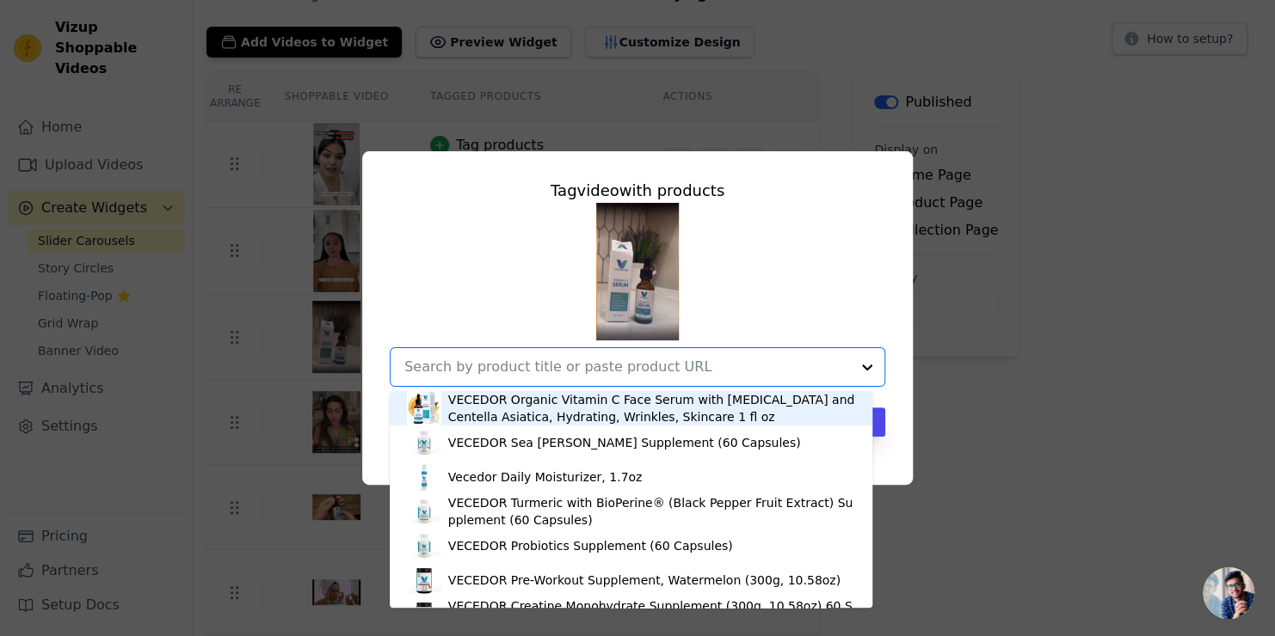
click at [476, 397] on div "VECEDOR Organic Vitamin C Face Serum with [MEDICAL_DATA] and Centella Asiatica,…" at bounding box center [651, 408] width 407 height 34
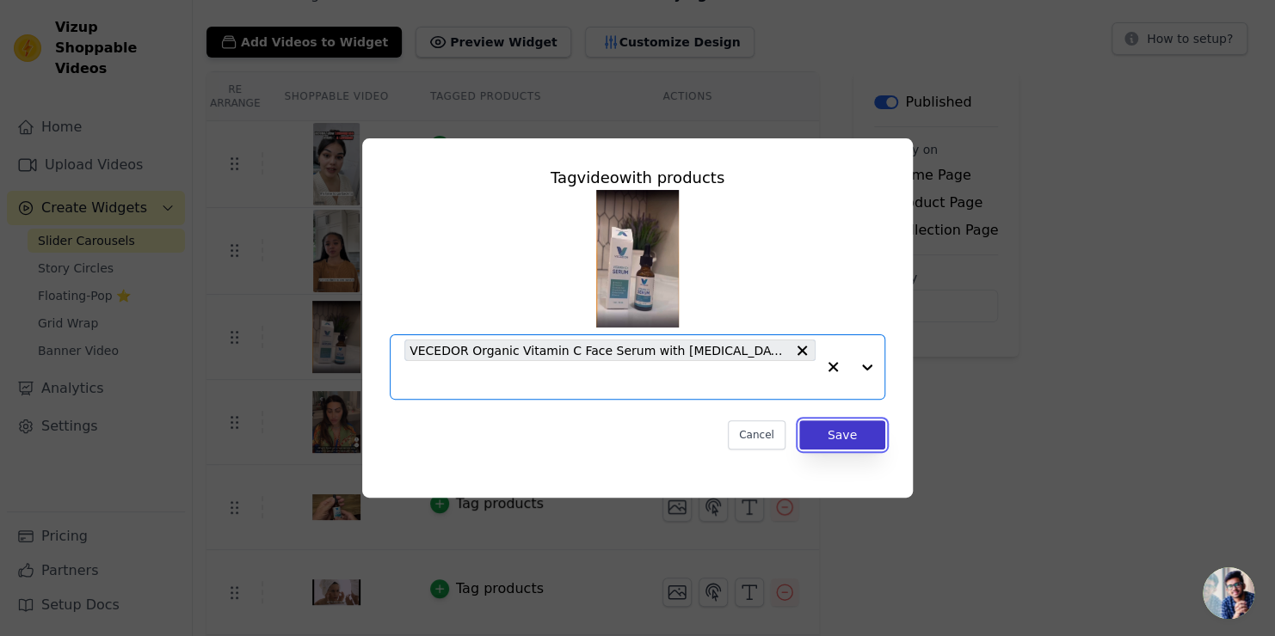
click at [845, 427] on button "Save" at bounding box center [842, 435] width 86 height 29
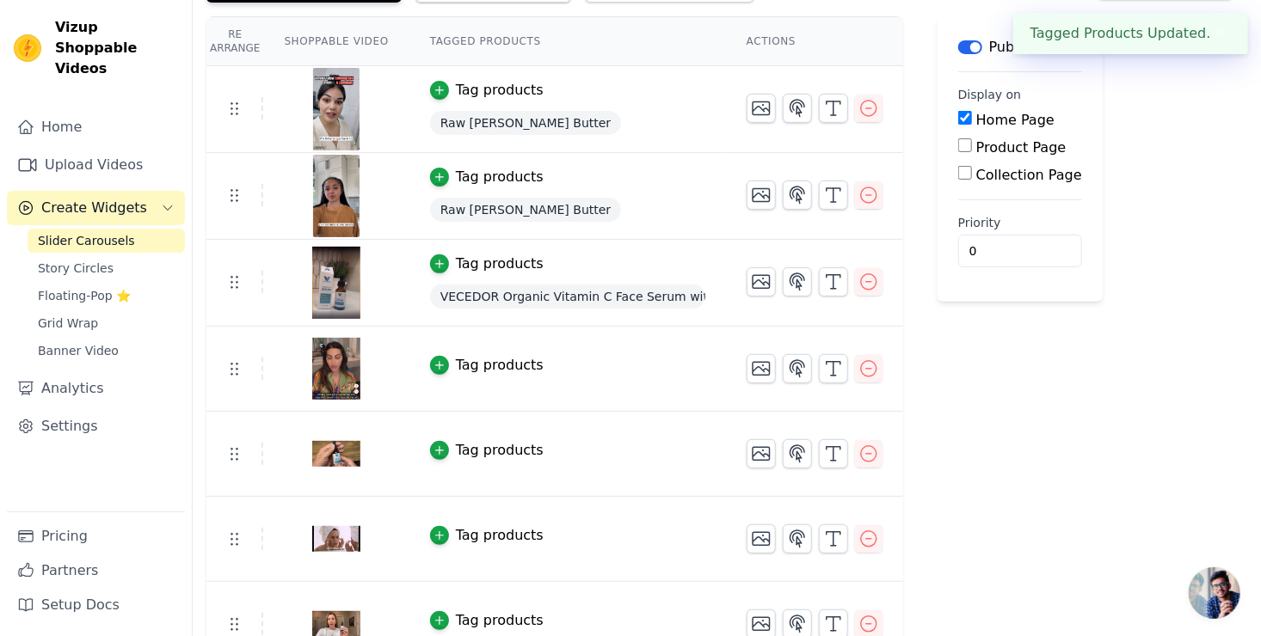
scroll to position [172, 0]
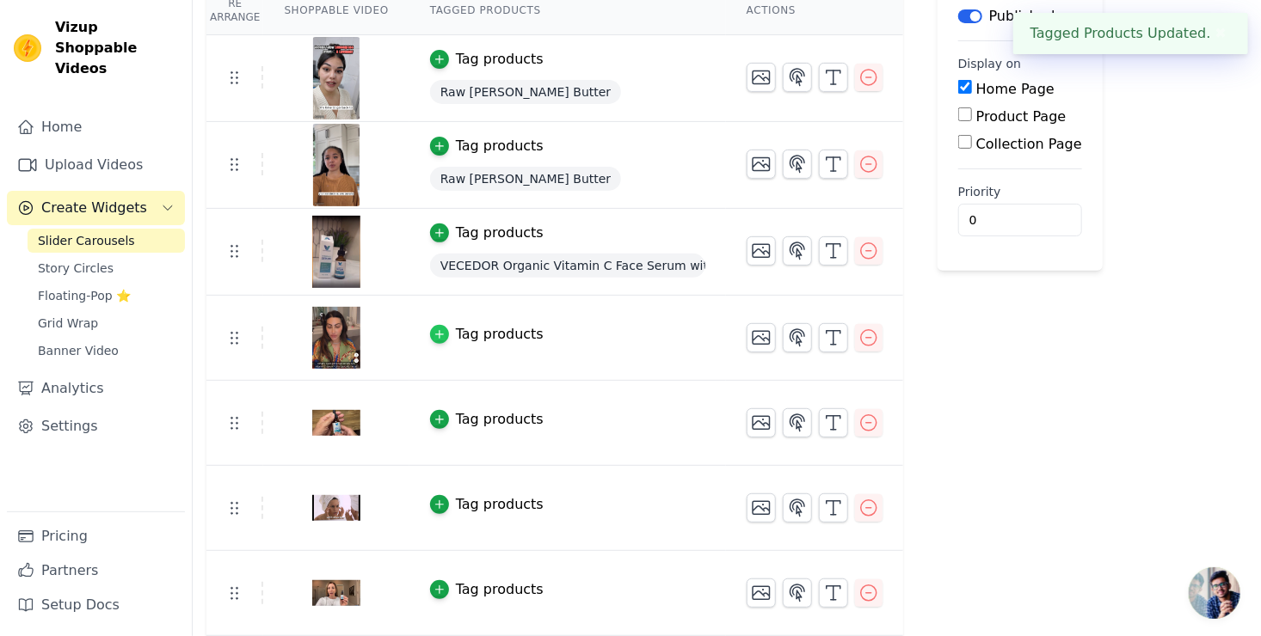
click at [433, 330] on icon "button" at bounding box center [439, 335] width 12 height 12
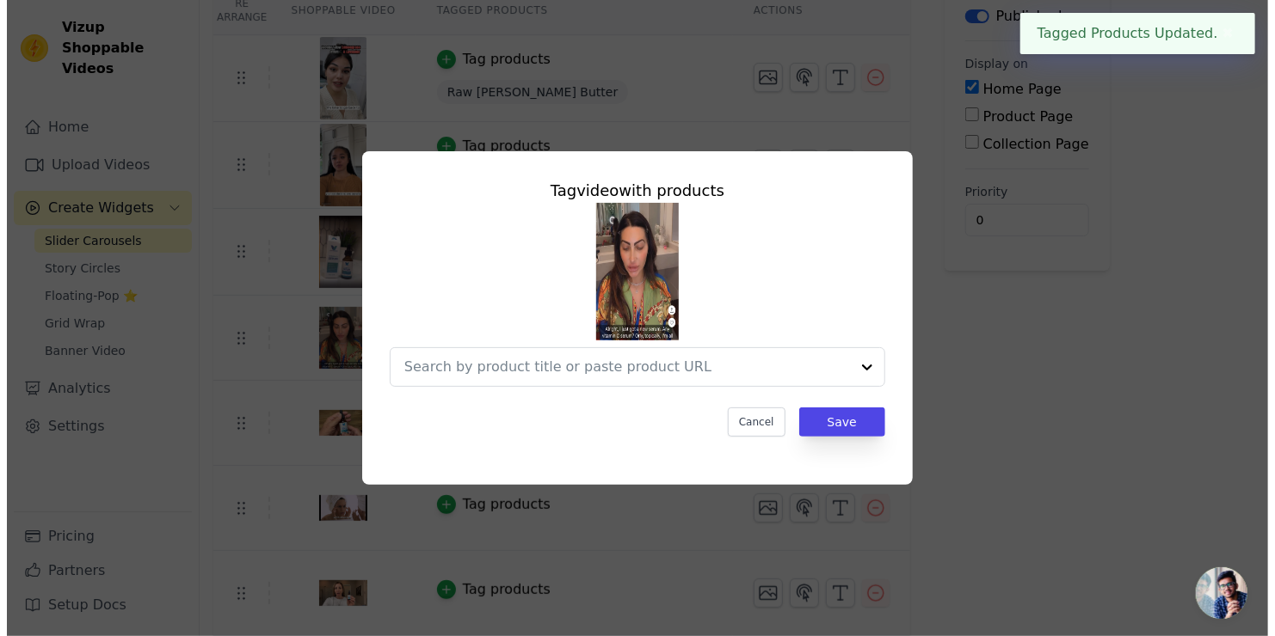
scroll to position [0, 0]
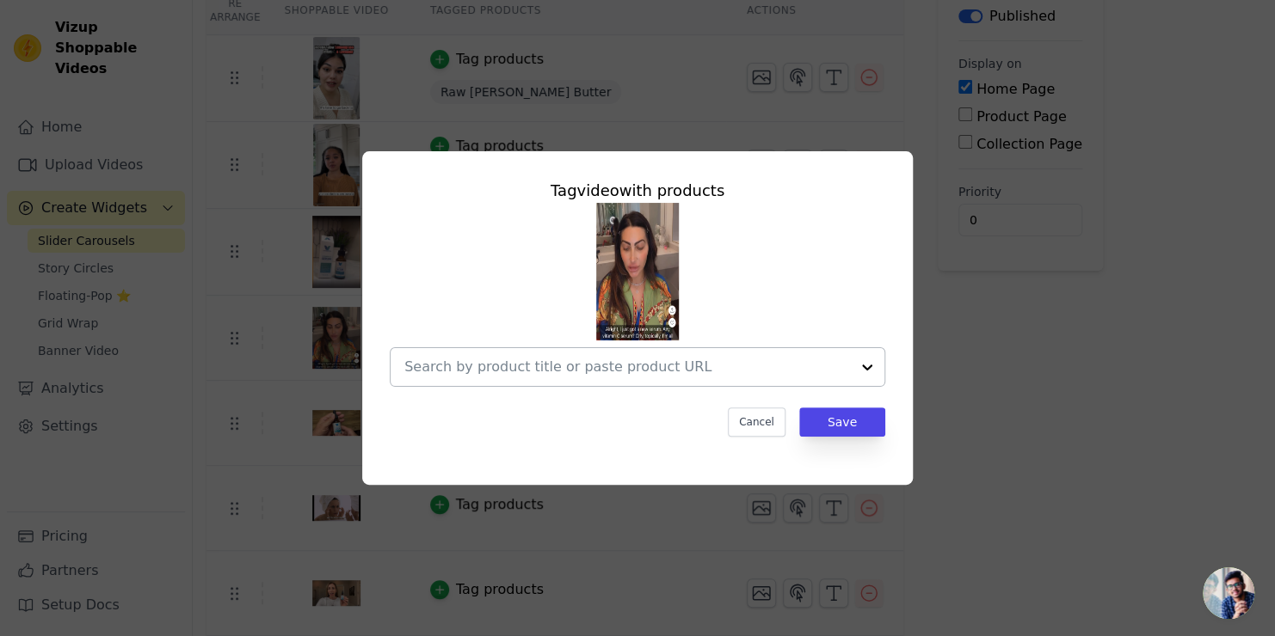
click at [513, 368] on input "text" at bounding box center [627, 367] width 446 height 21
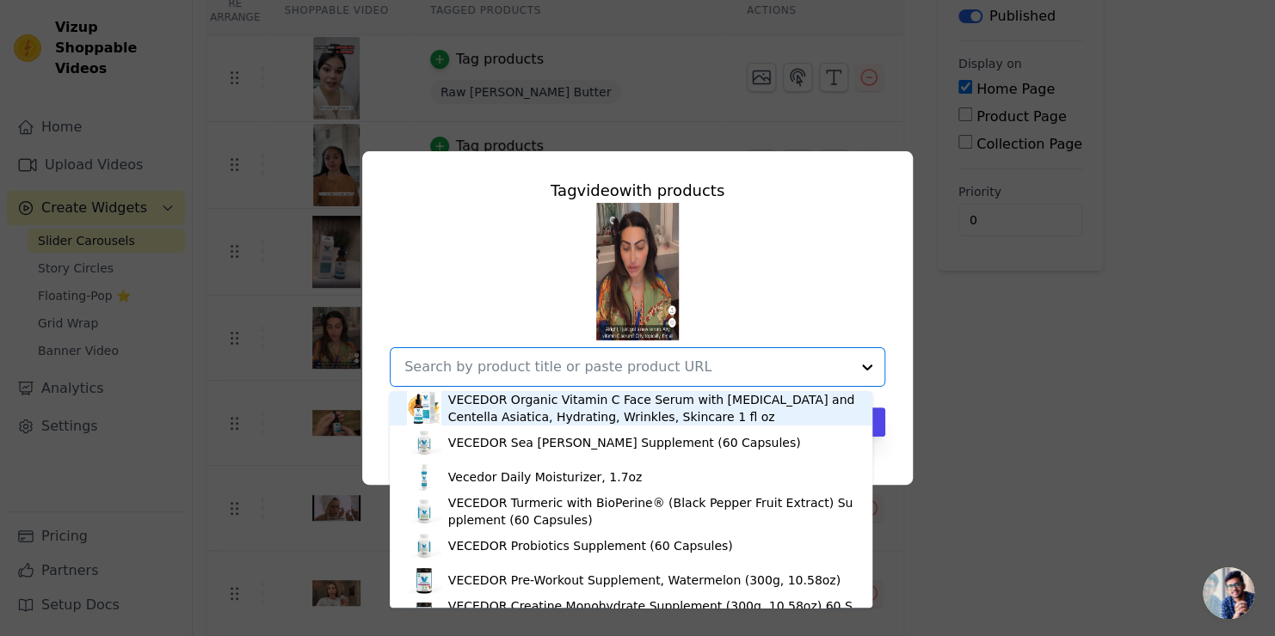
click at [495, 412] on div "VECEDOR Organic Vitamin C Face Serum with [MEDICAL_DATA] and Centella Asiatica,…" at bounding box center [651, 408] width 407 height 34
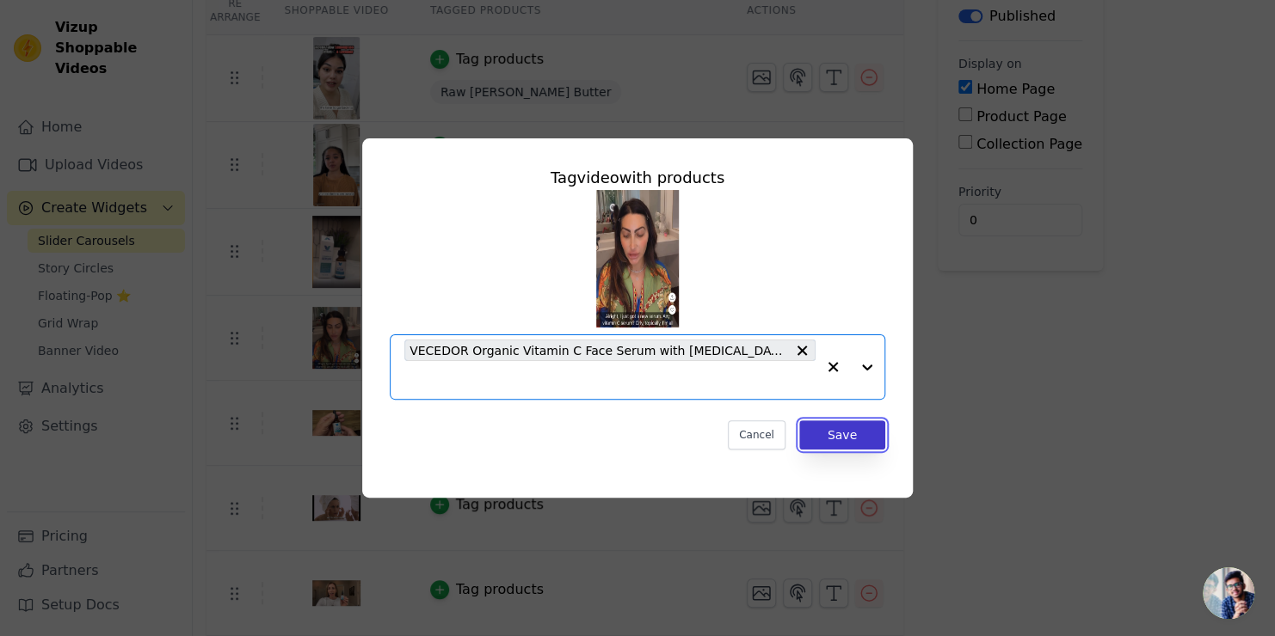
click at [852, 437] on button "Save" at bounding box center [842, 435] width 86 height 29
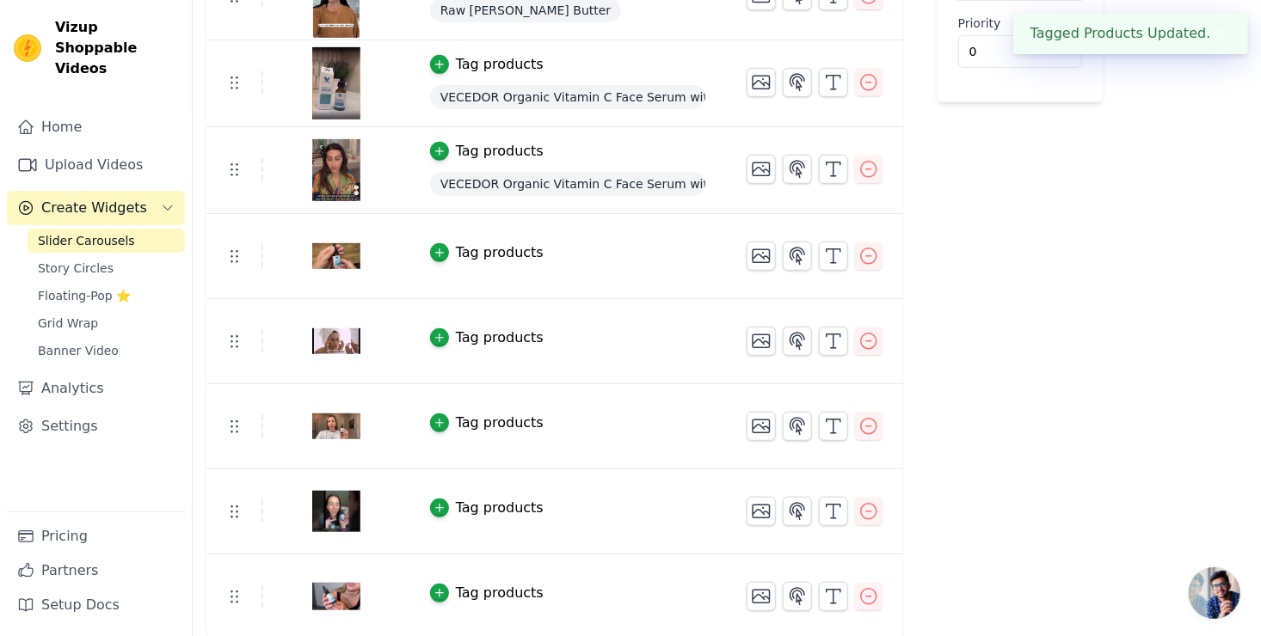
scroll to position [341, 0]
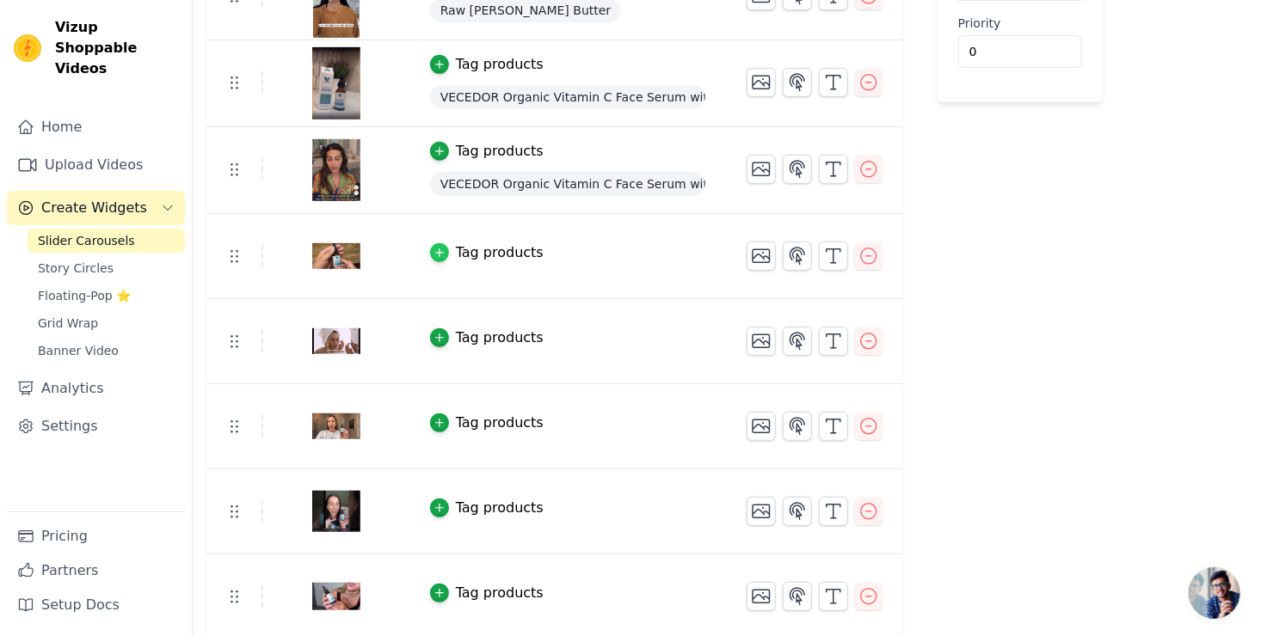
click at [430, 250] on div "button" at bounding box center [439, 252] width 19 height 19
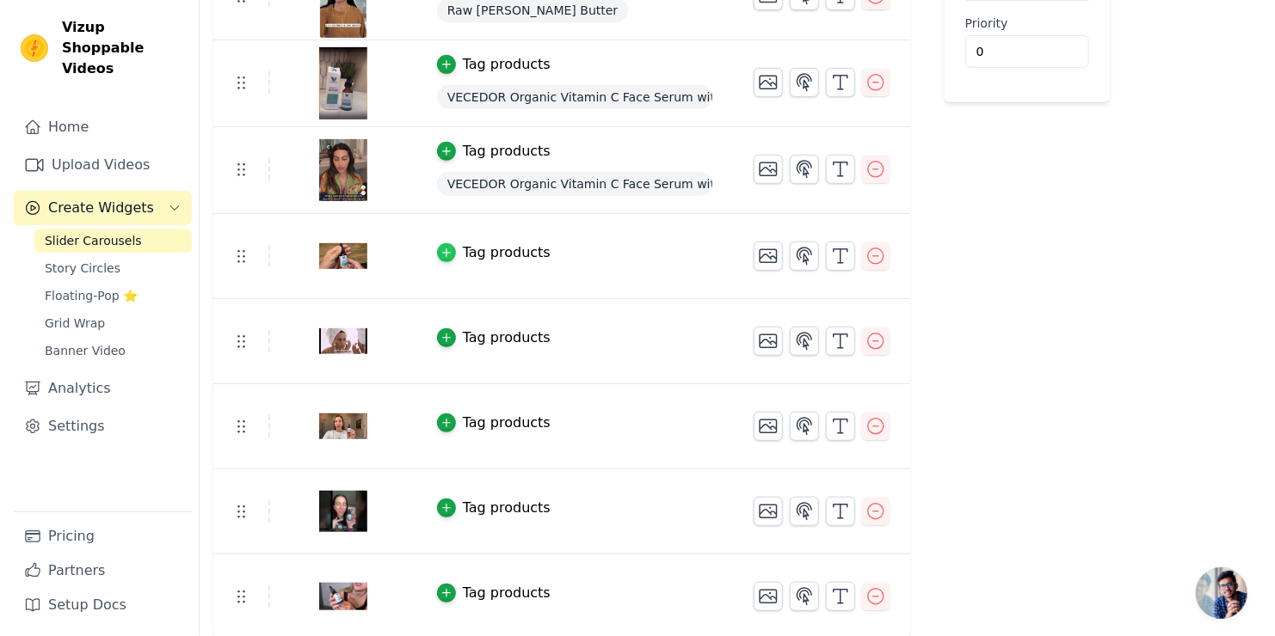
scroll to position [0, 0]
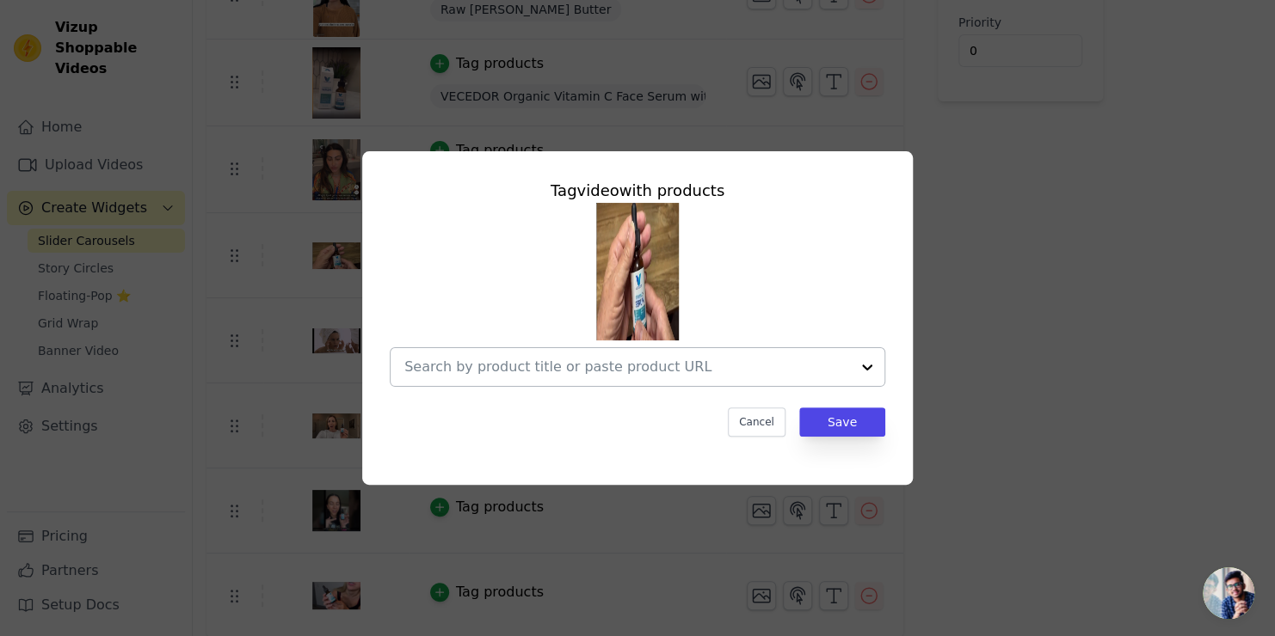
click at [599, 361] on input "text" at bounding box center [627, 367] width 446 height 21
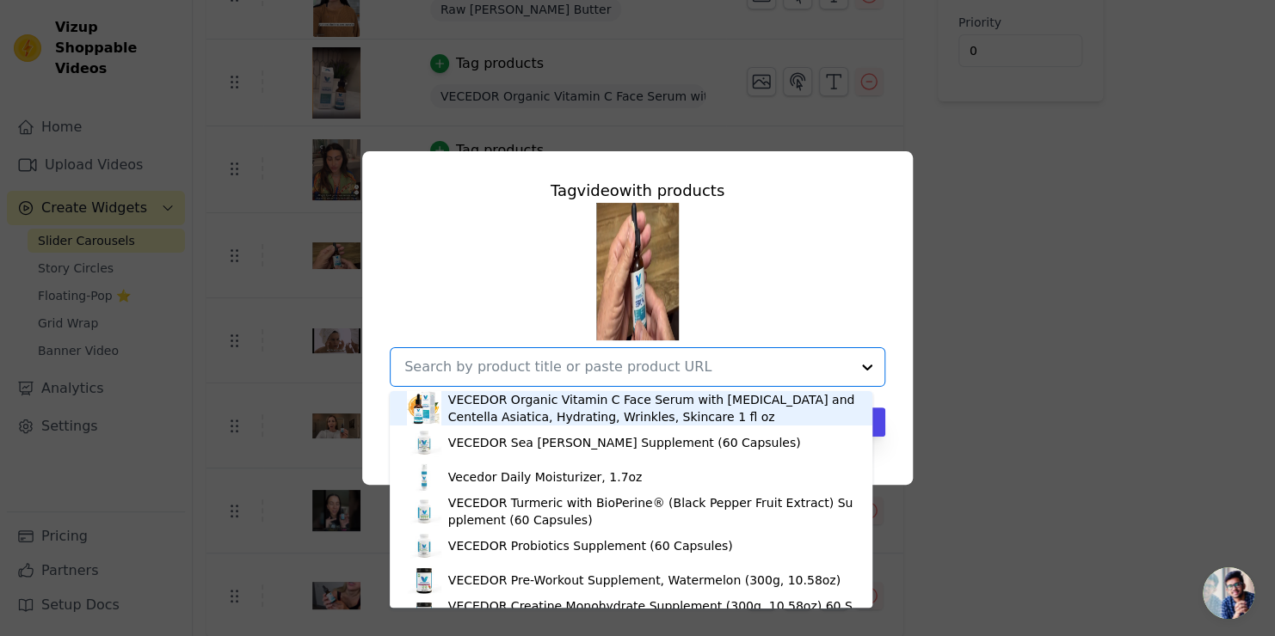
click at [583, 398] on div "VECEDOR Organic Vitamin C Face Serum with [MEDICAL_DATA] and Centella Asiatica,…" at bounding box center [651, 408] width 407 height 34
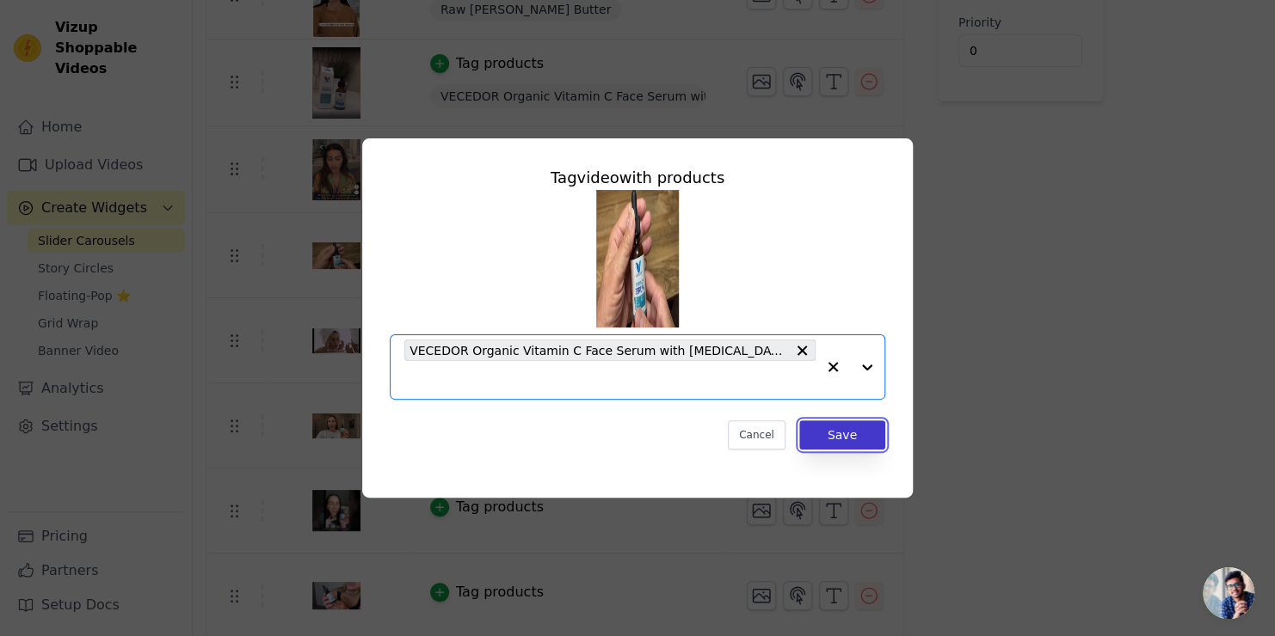
click at [836, 432] on button "Save" at bounding box center [842, 435] width 86 height 29
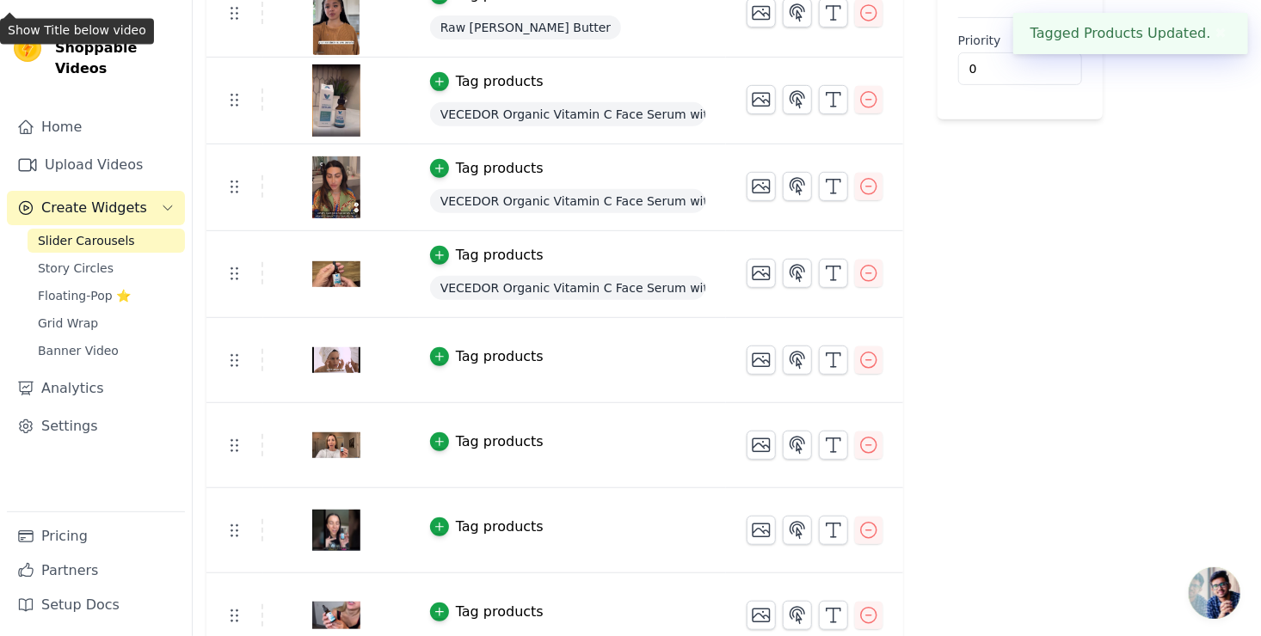
scroll to position [342, 0]
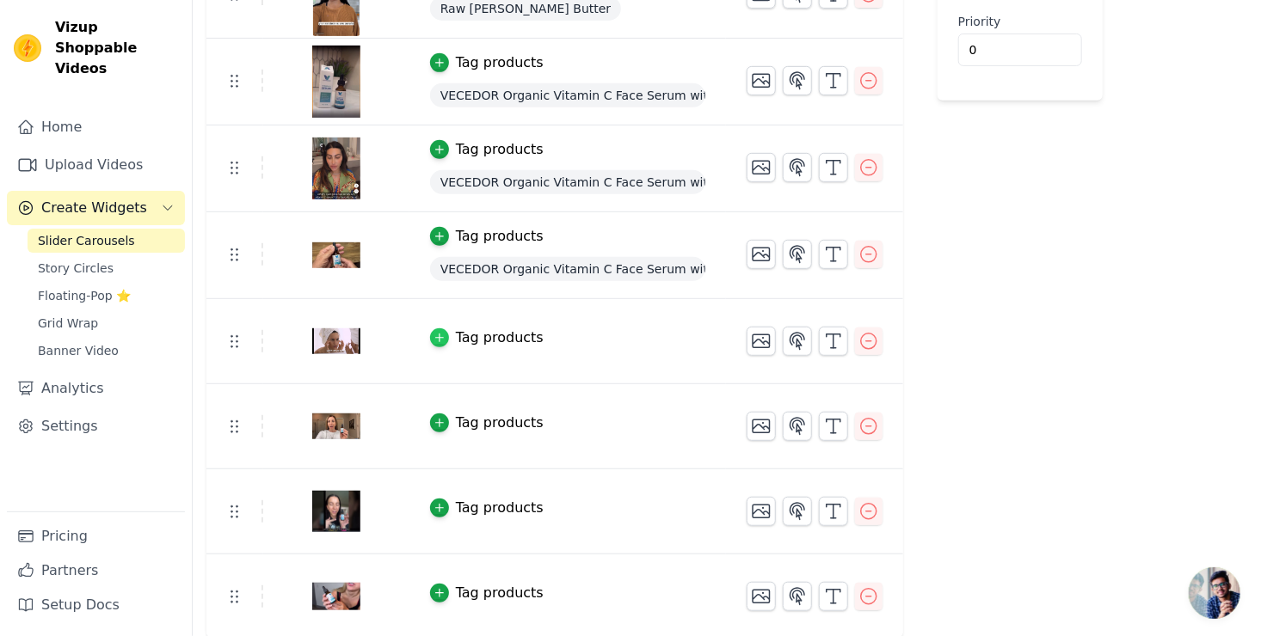
click at [433, 333] on icon "button" at bounding box center [439, 338] width 12 height 12
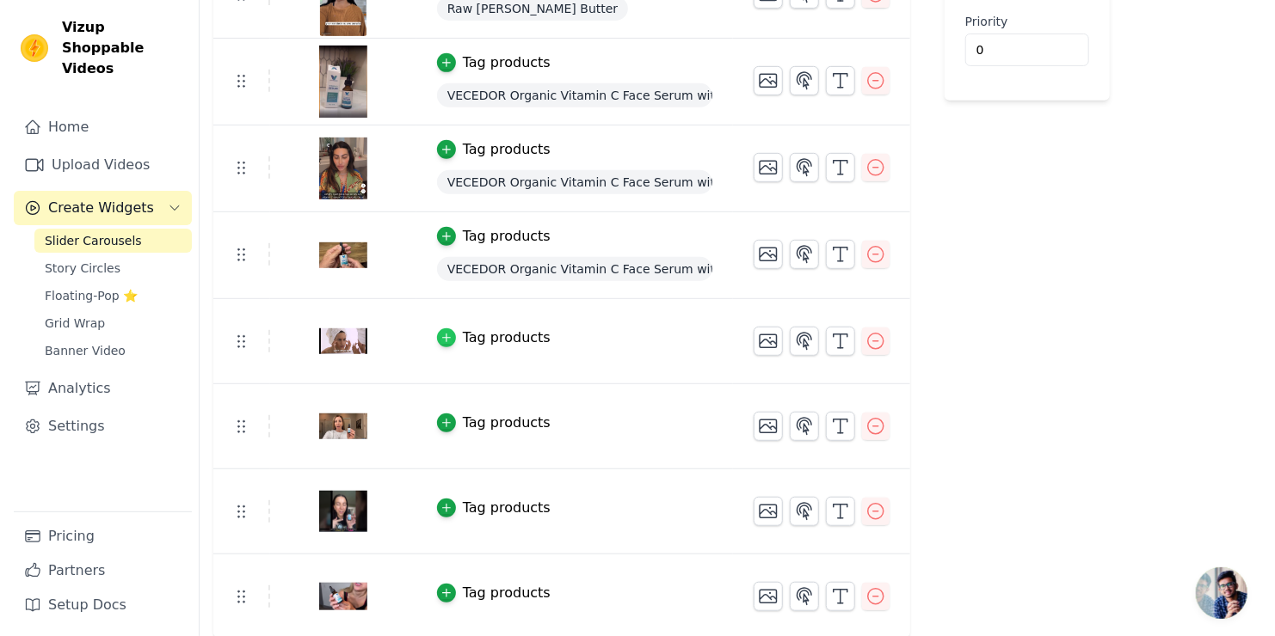
scroll to position [0, 0]
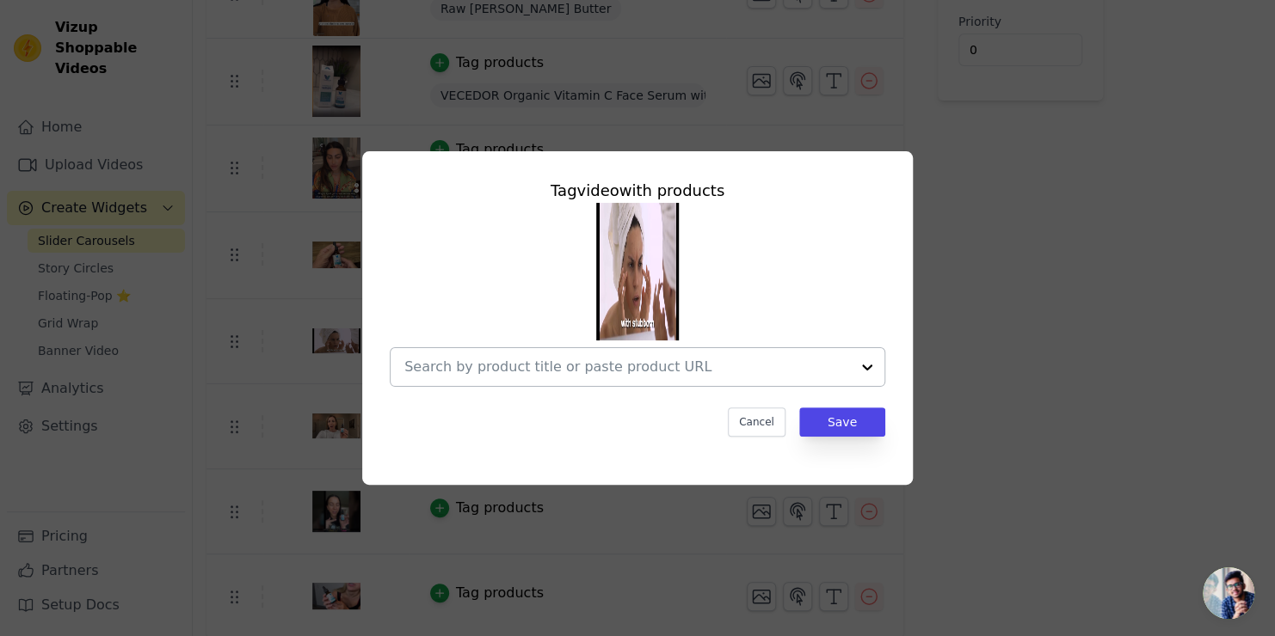
click at [602, 373] on input "text" at bounding box center [627, 367] width 446 height 21
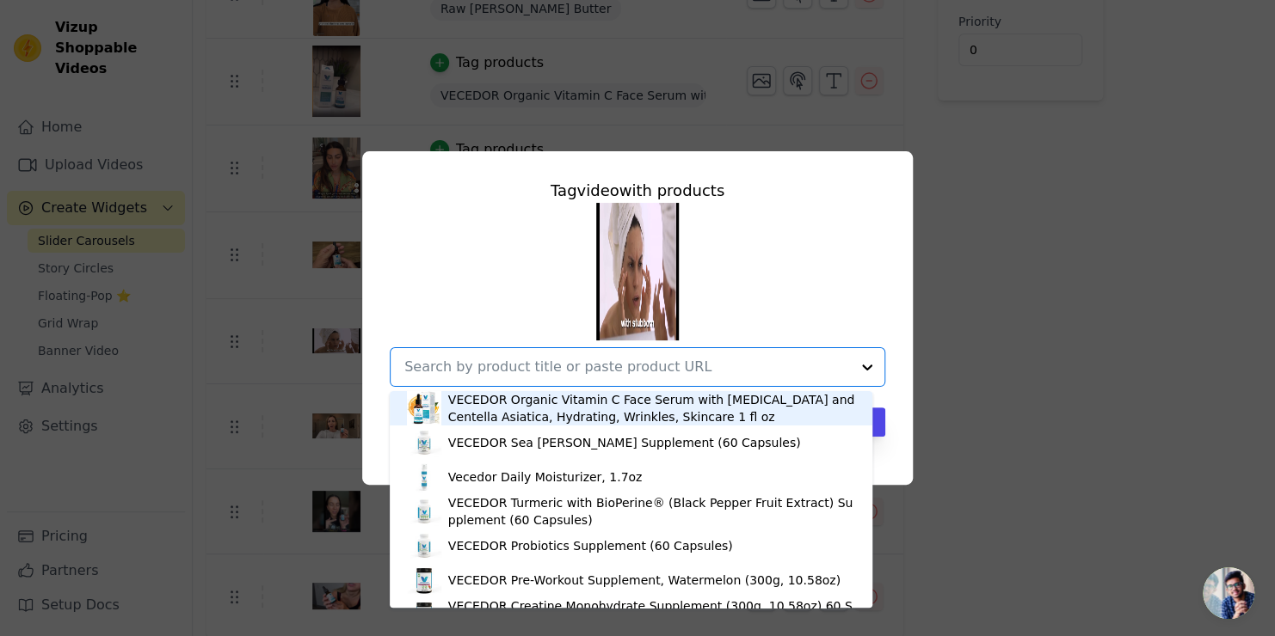
click at [590, 403] on div "VECEDOR Organic Vitamin C Face Serum with [MEDICAL_DATA] and Centella Asiatica,…" at bounding box center [651, 408] width 407 height 34
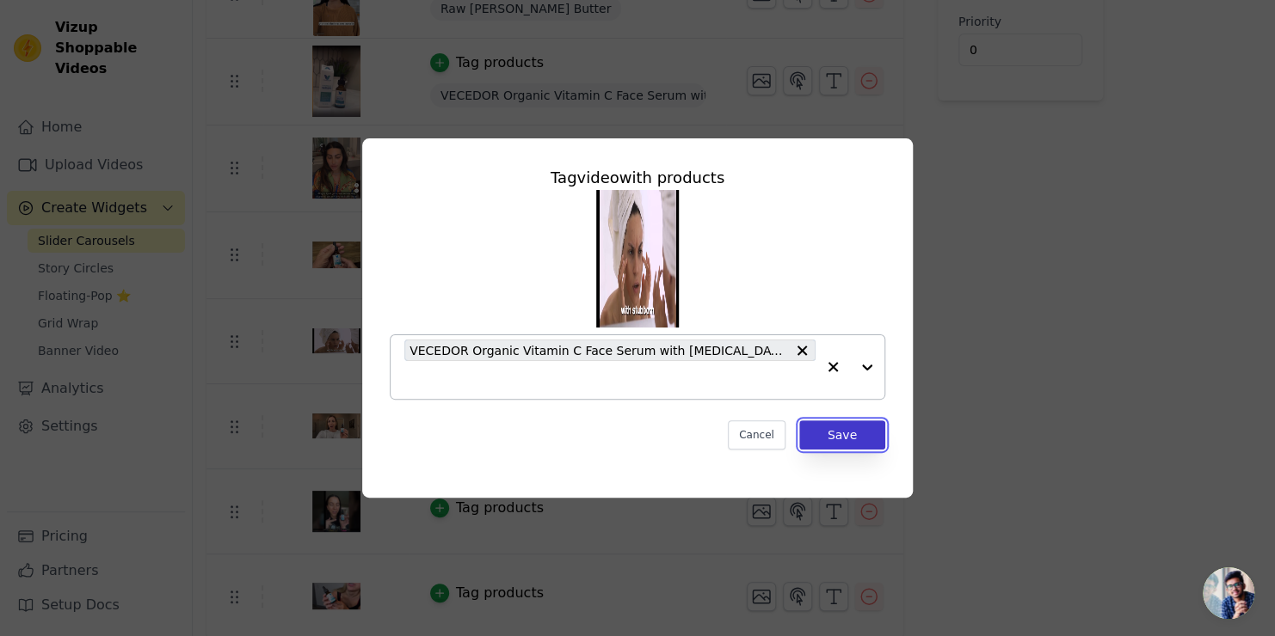
click at [854, 433] on button "Save" at bounding box center [842, 435] width 86 height 29
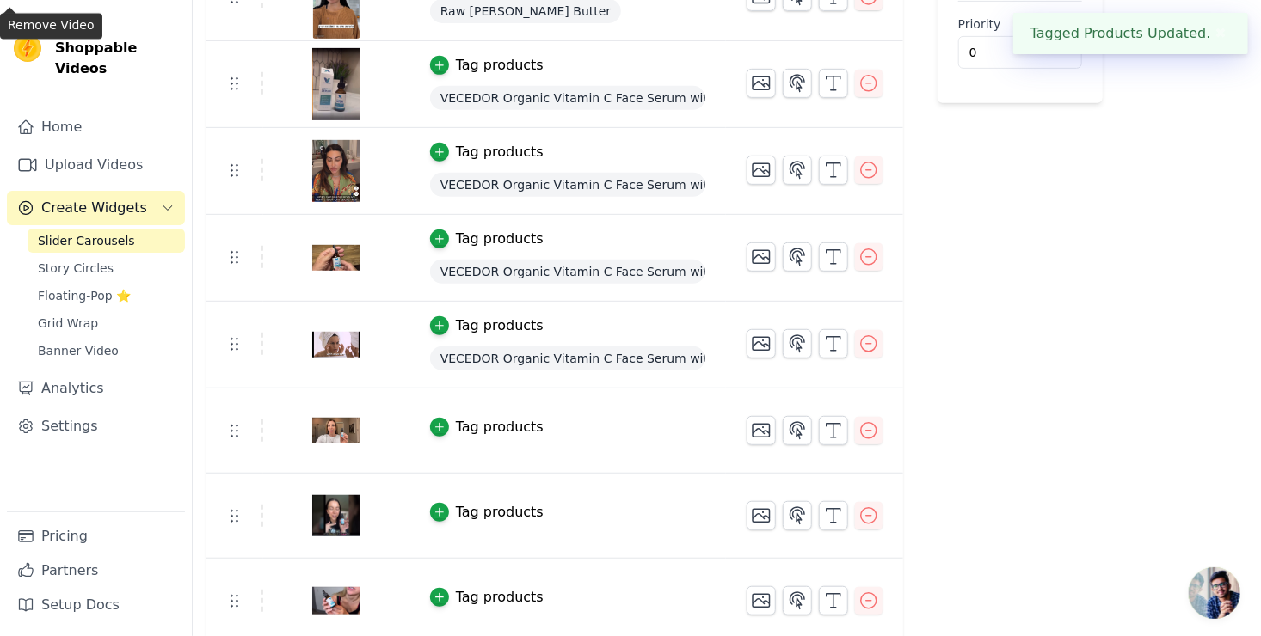
scroll to position [344, 0]
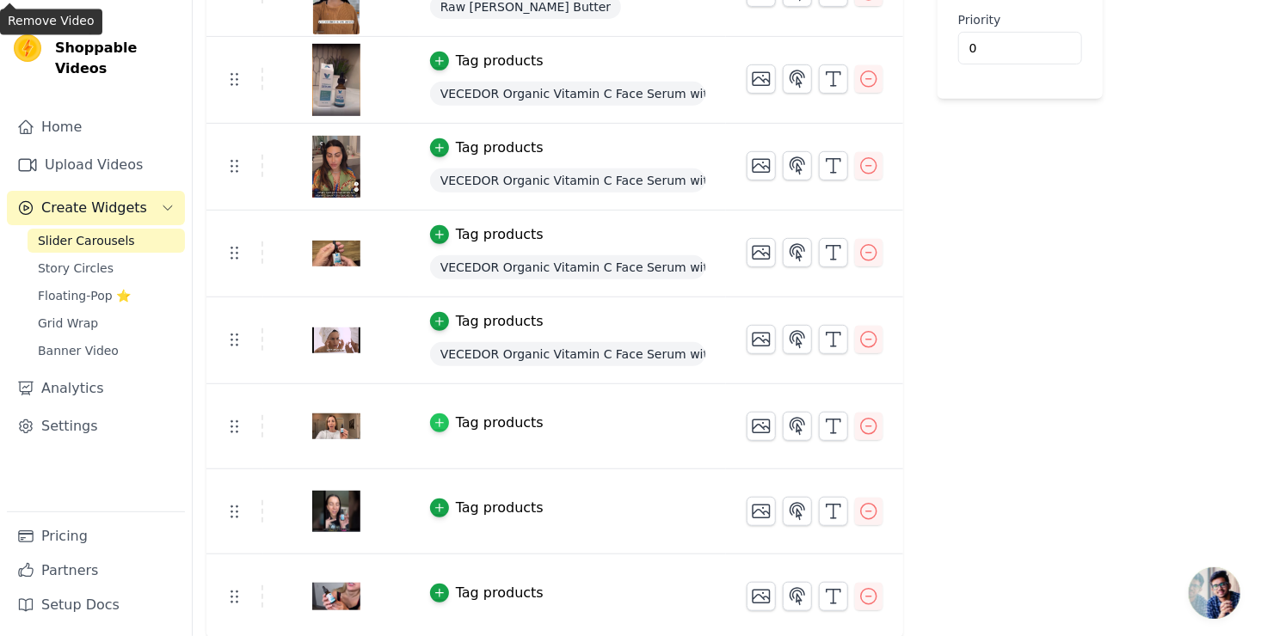
click at [433, 417] on icon "button" at bounding box center [439, 423] width 12 height 12
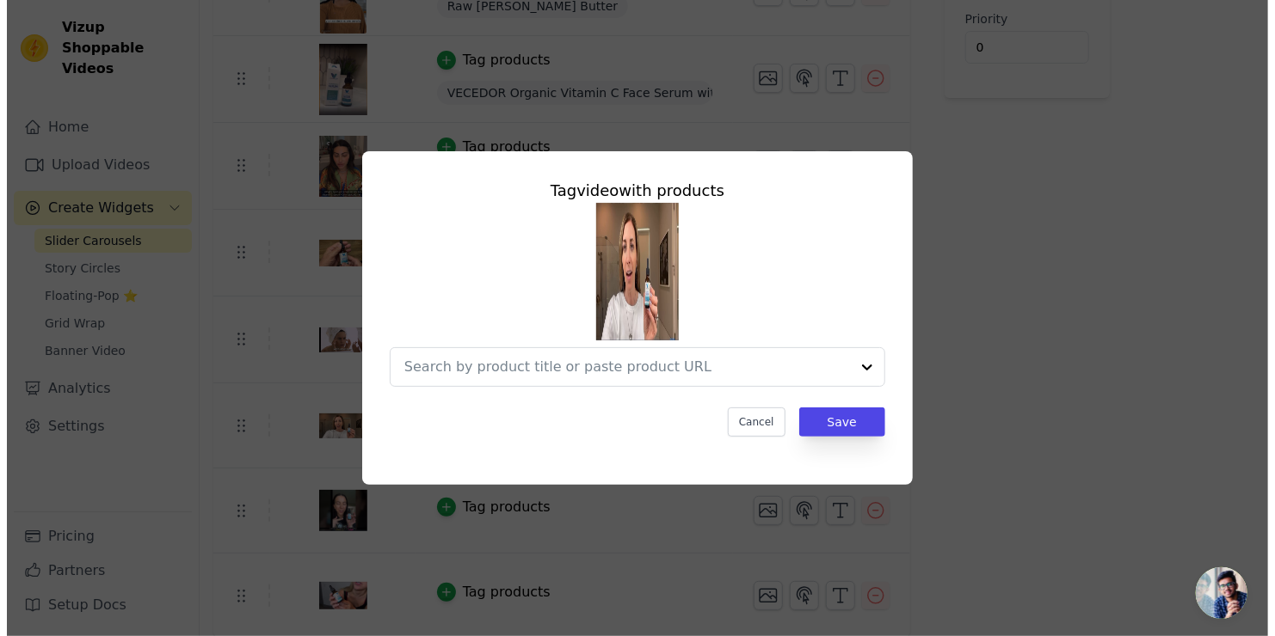
scroll to position [0, 0]
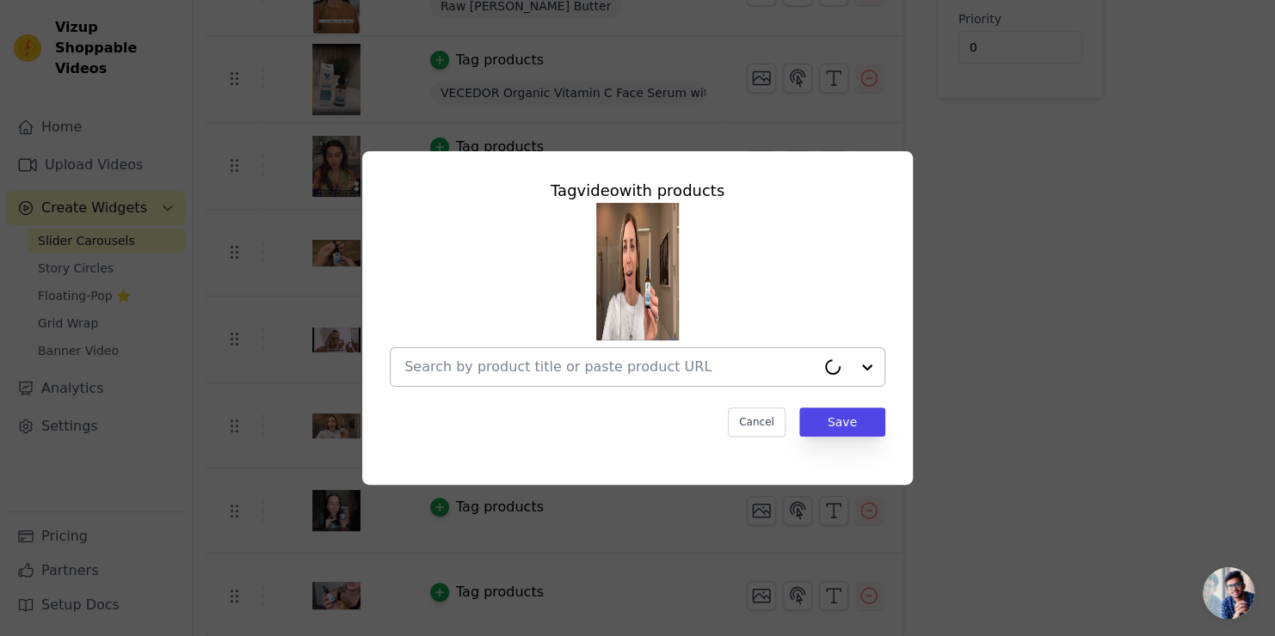
click at [602, 372] on input "text" at bounding box center [609, 367] width 411 height 21
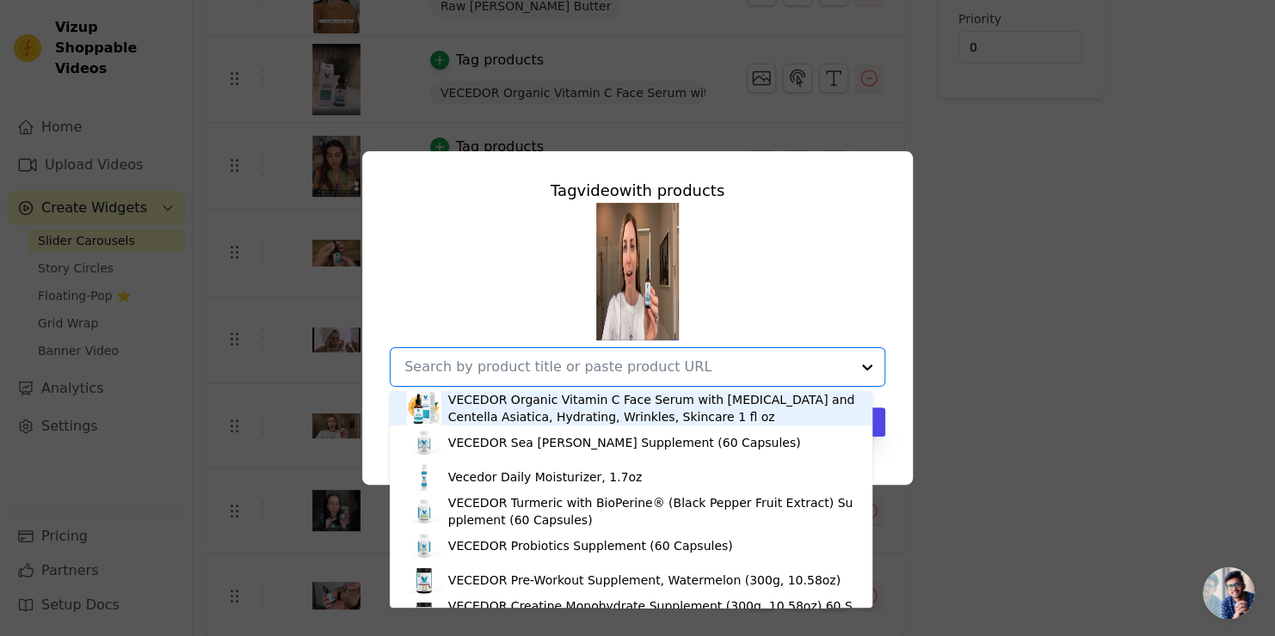
click at [587, 416] on div "VECEDOR Organic Vitamin C Face Serum with [MEDICAL_DATA] and Centella Asiatica,…" at bounding box center [651, 408] width 407 height 34
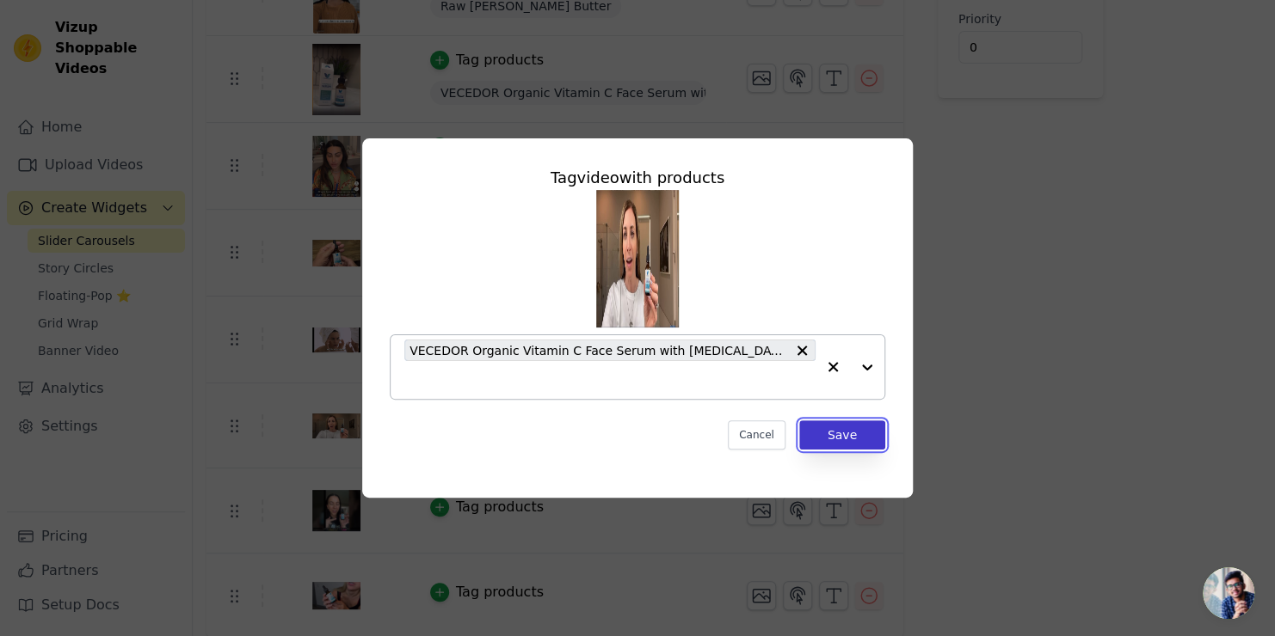
click at [838, 433] on button "Save" at bounding box center [842, 435] width 86 height 29
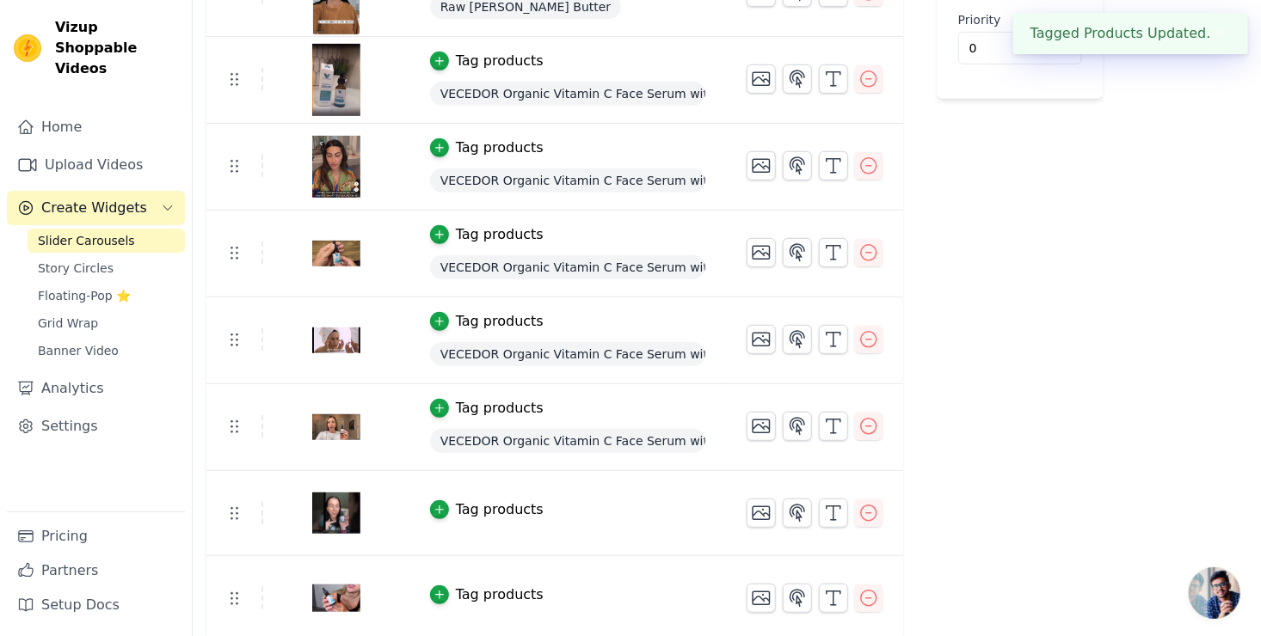
scroll to position [346, 0]
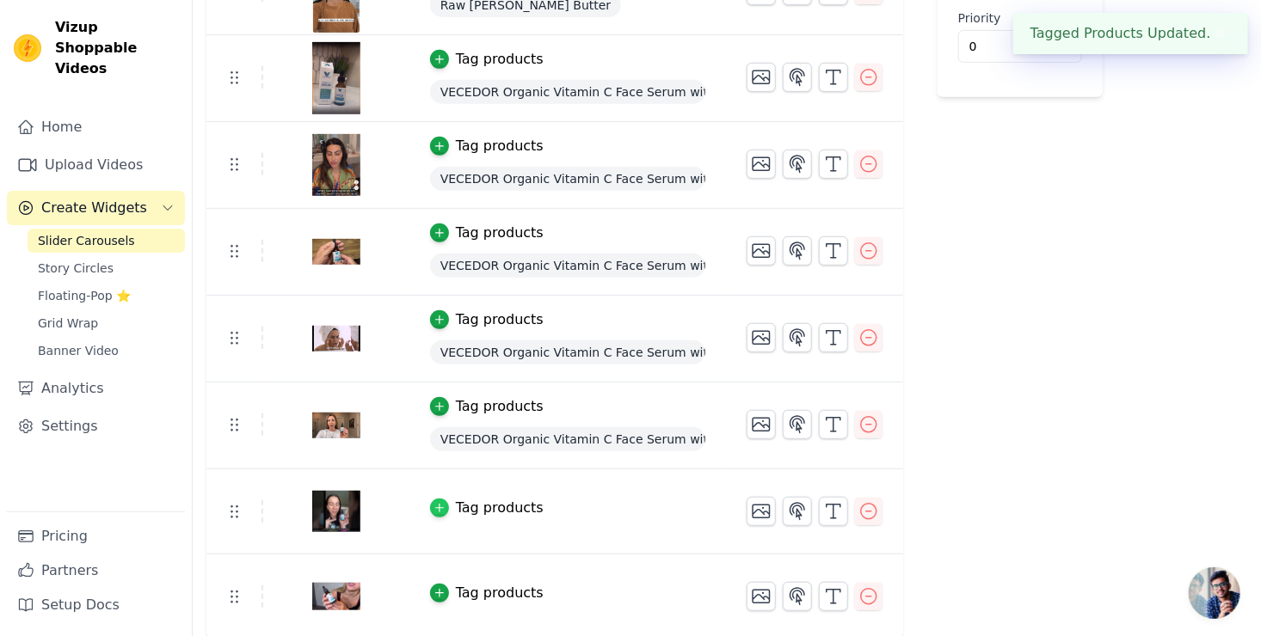
click at [433, 502] on icon "button" at bounding box center [439, 508] width 12 height 12
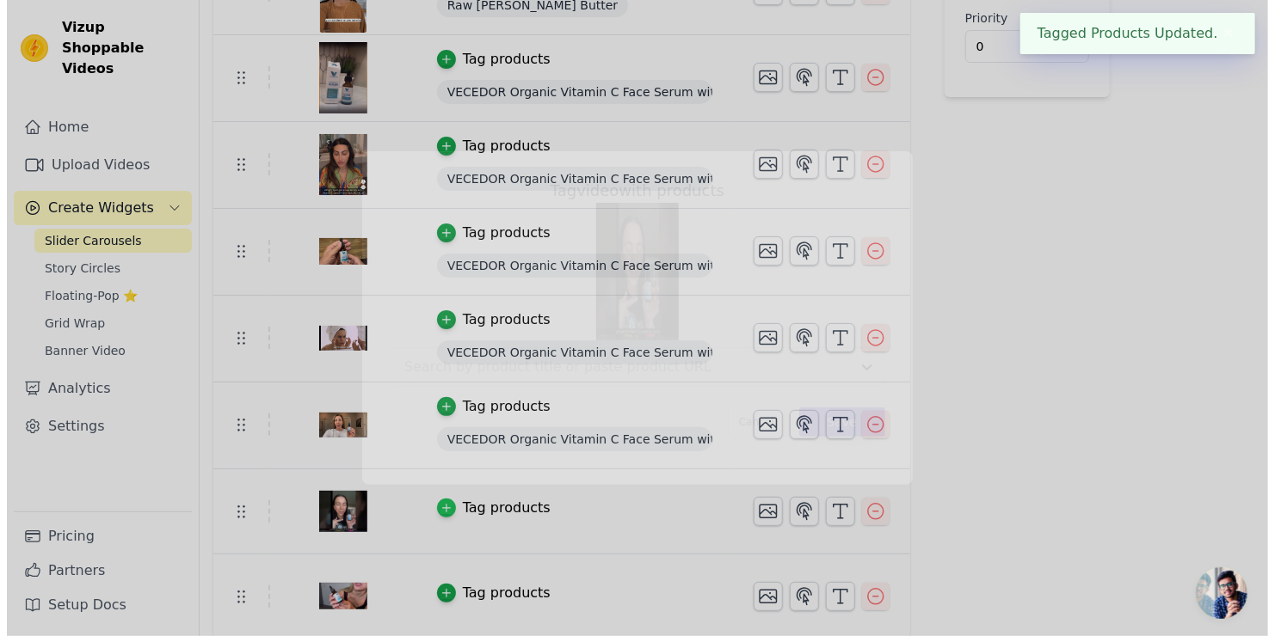
scroll to position [0, 0]
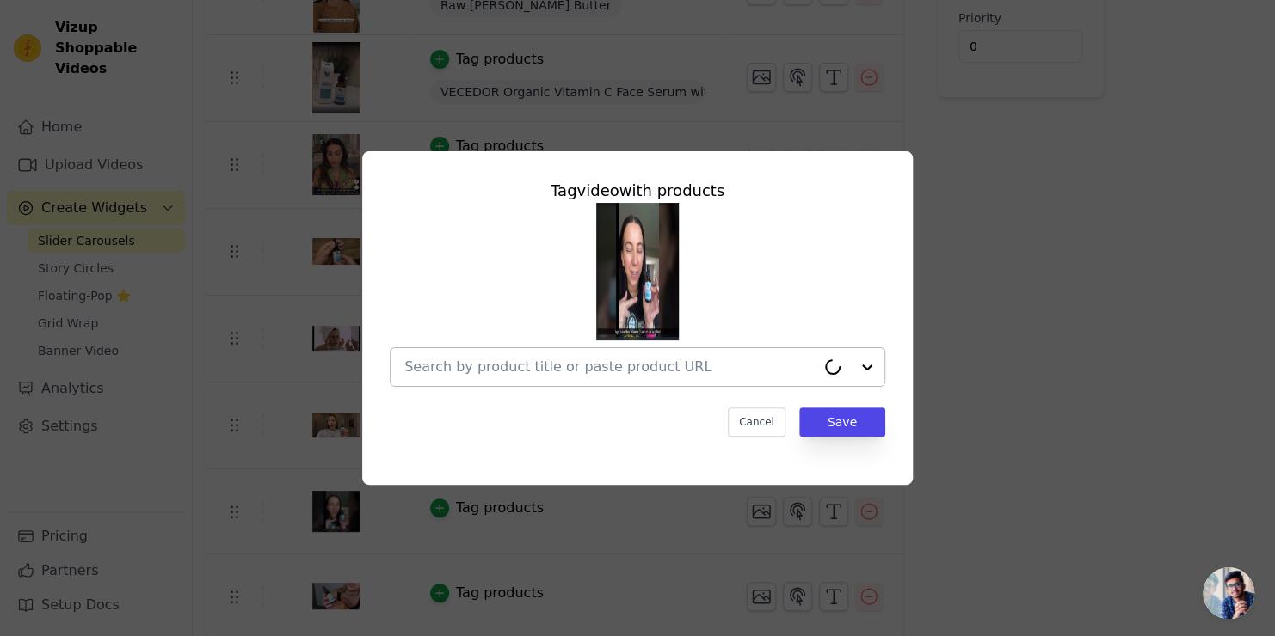
click at [559, 376] on input "text" at bounding box center [609, 367] width 411 height 21
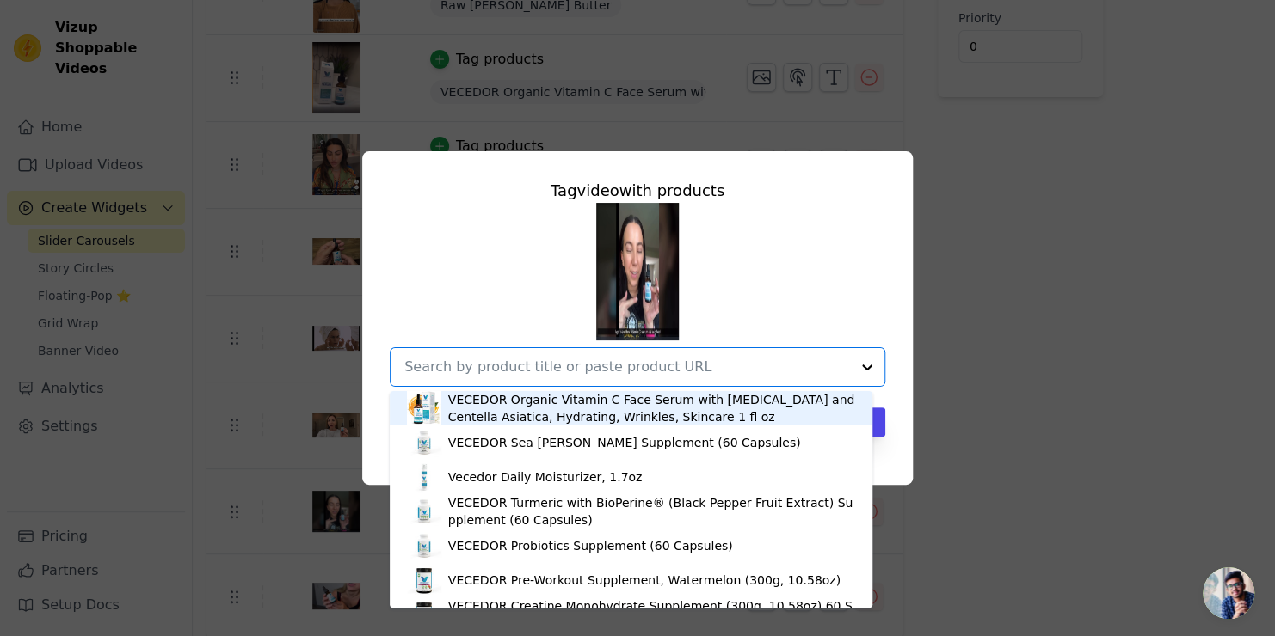
click at [548, 407] on div "VECEDOR Organic Vitamin C Face Serum with [MEDICAL_DATA] and Centella Asiatica,…" at bounding box center [651, 408] width 407 height 34
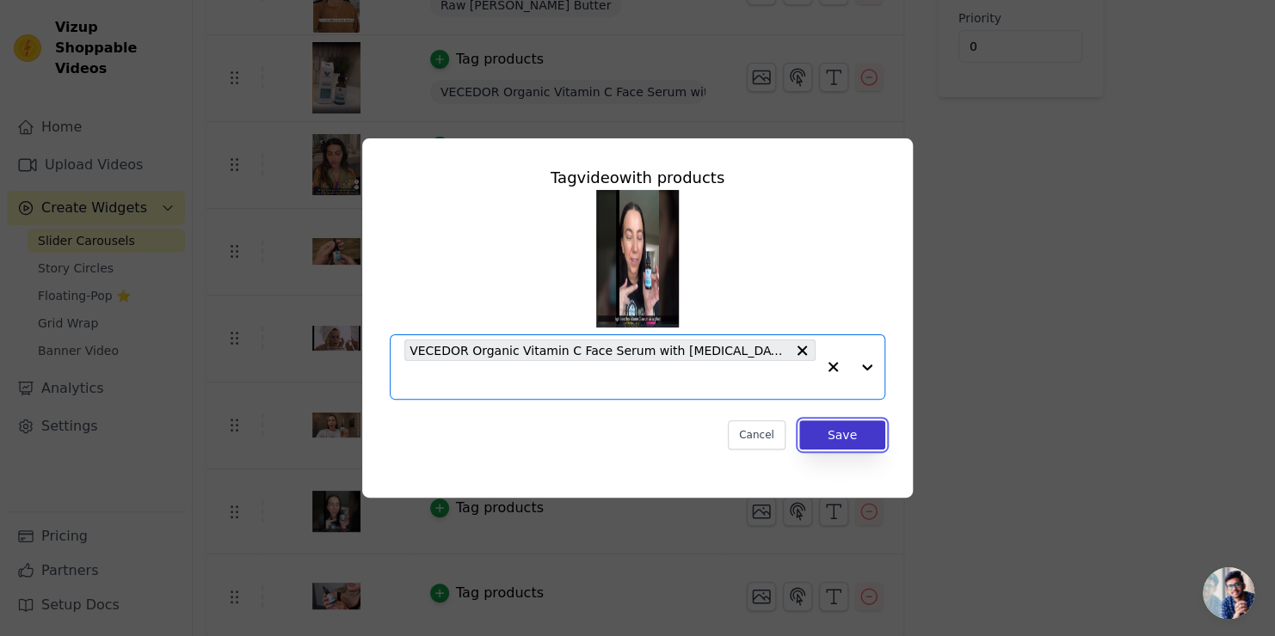
click at [846, 432] on button "Save" at bounding box center [842, 435] width 86 height 29
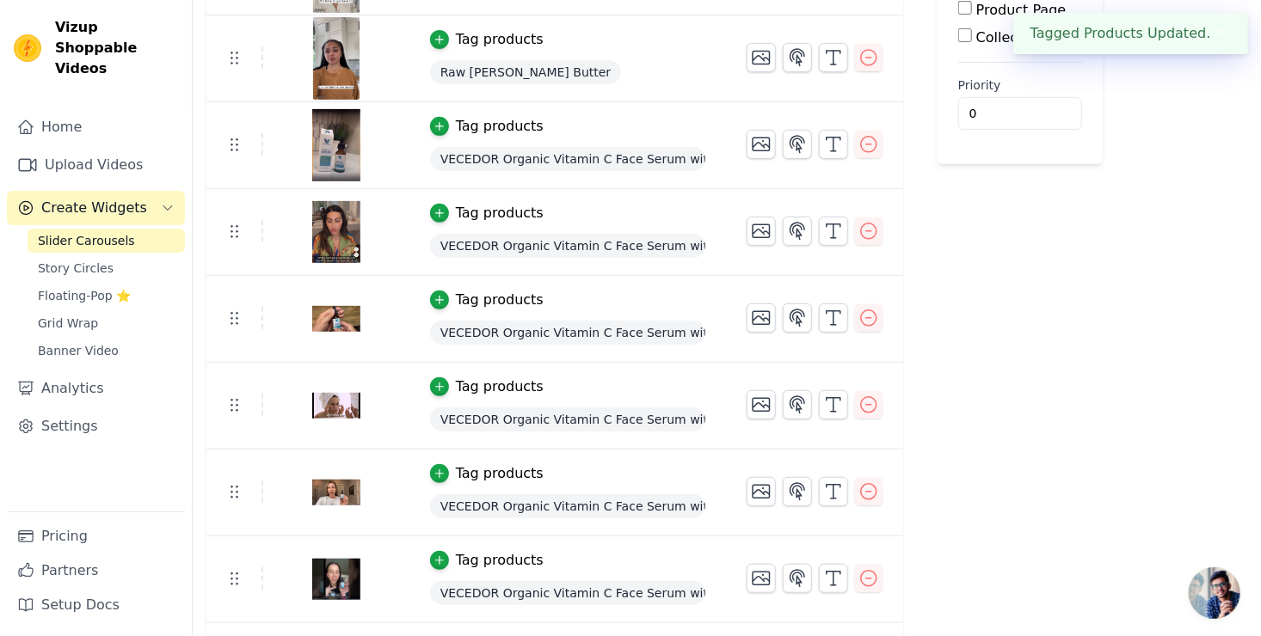
scroll to position [347, 0]
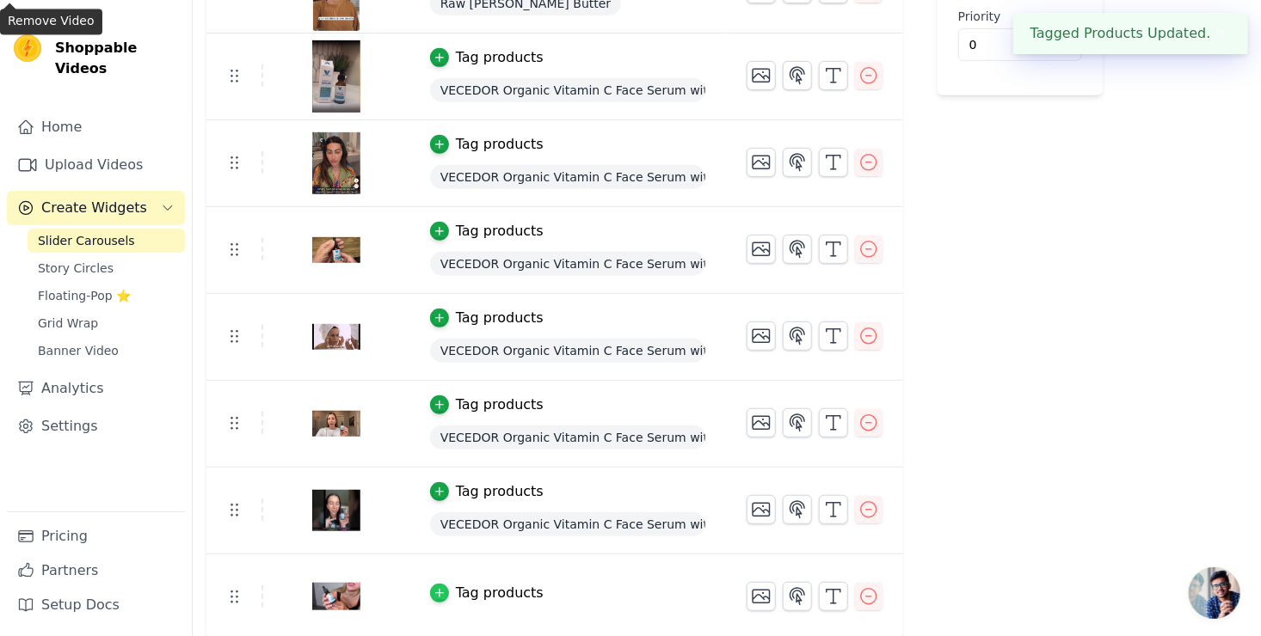
click at [433, 588] on icon "button" at bounding box center [439, 593] width 12 height 12
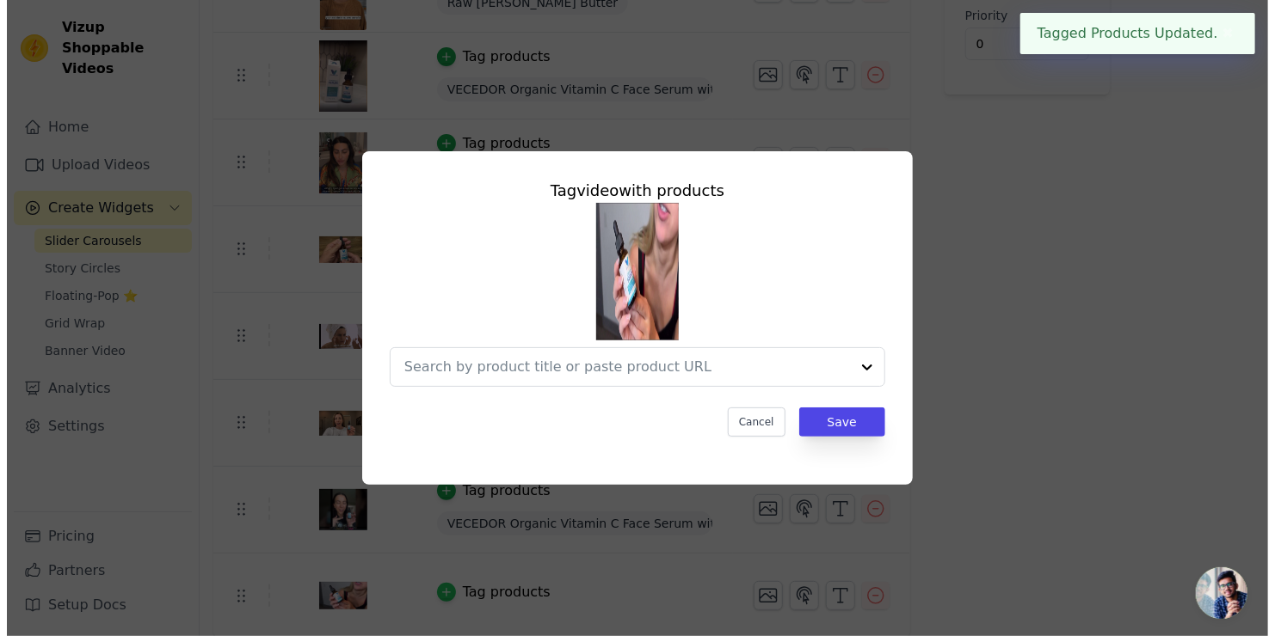
scroll to position [0, 0]
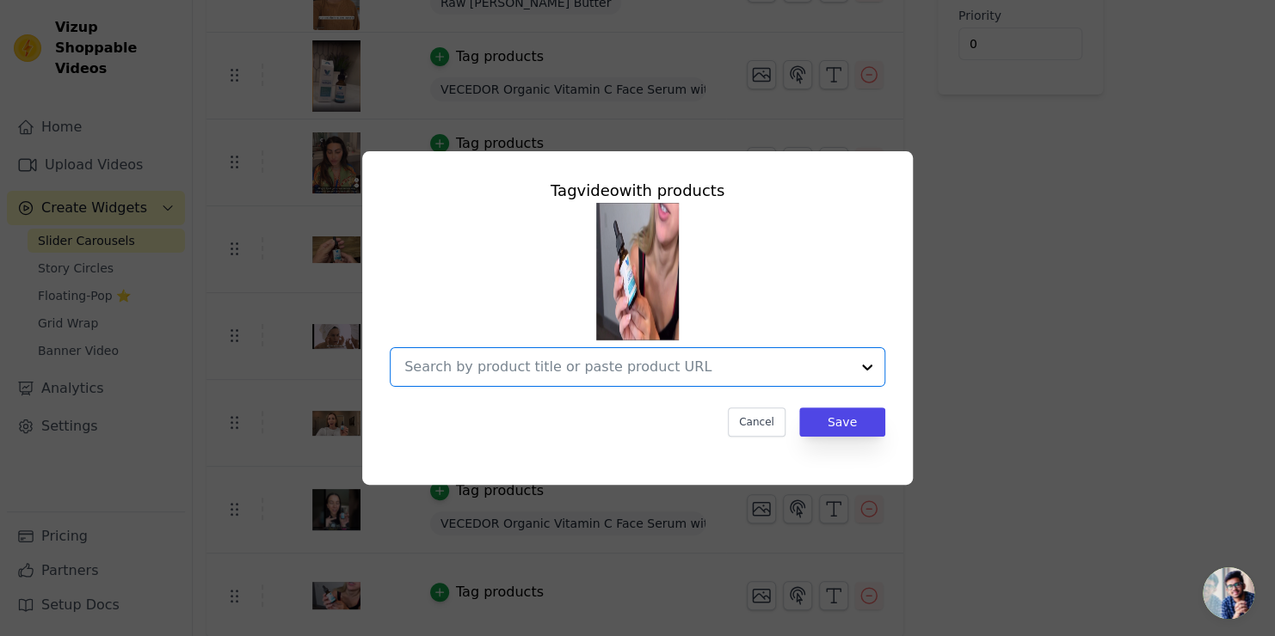
click at [613, 368] on input "text" at bounding box center [627, 367] width 446 height 21
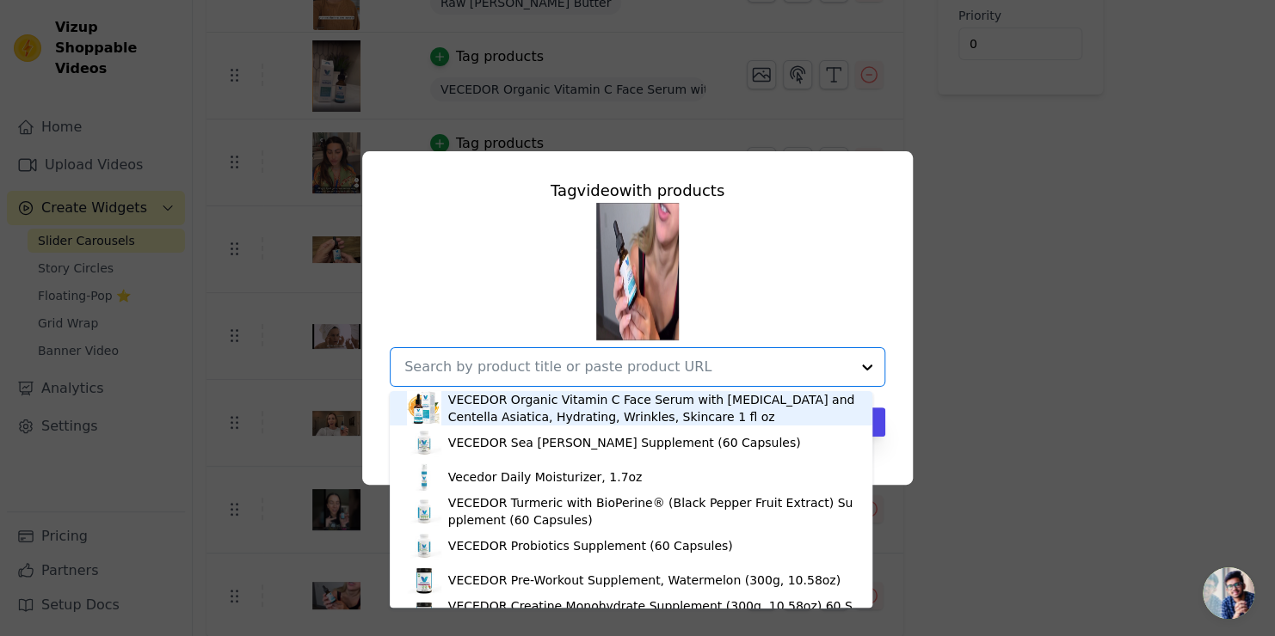
click at [590, 406] on div "VECEDOR Organic Vitamin C Face Serum with [MEDICAL_DATA] and Centella Asiatica,…" at bounding box center [651, 408] width 407 height 34
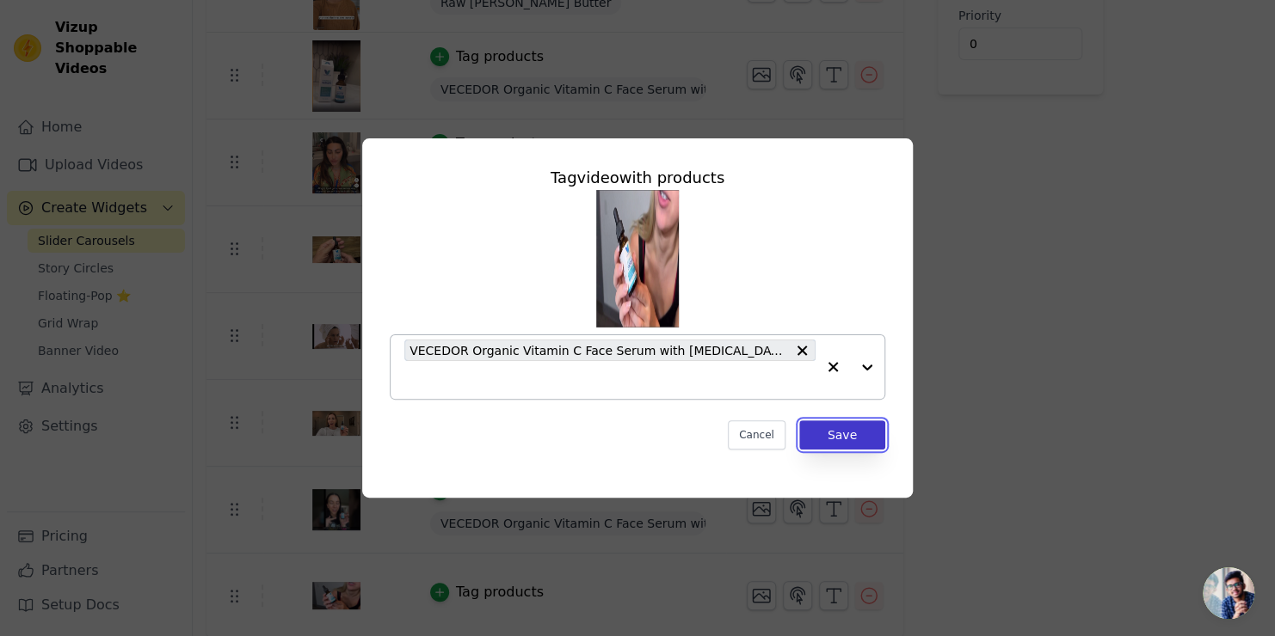
click at [829, 433] on button "Save" at bounding box center [842, 435] width 86 height 29
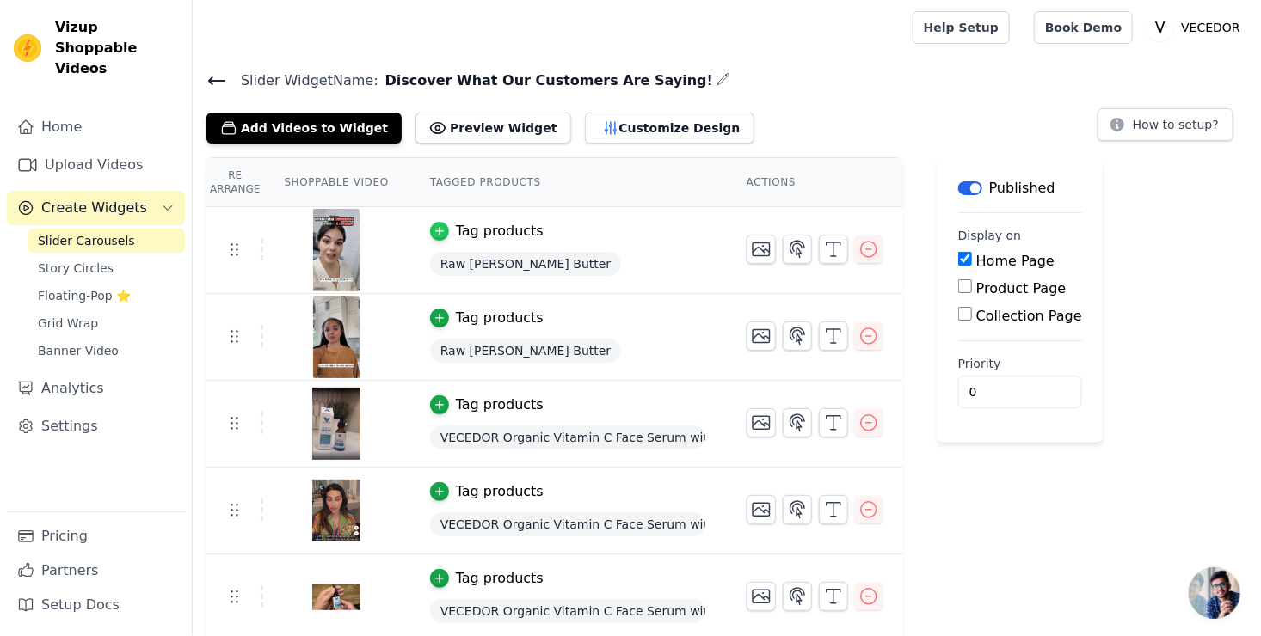
click at [433, 235] on icon "button" at bounding box center [439, 231] width 12 height 12
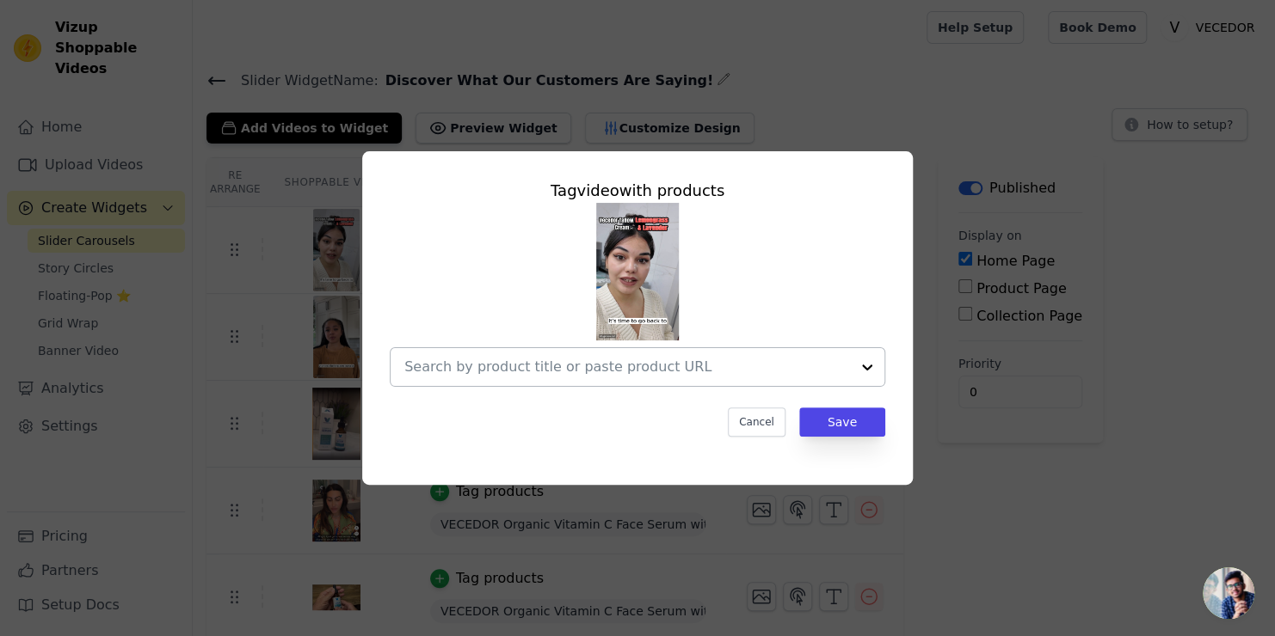
click at [510, 368] on input "text" at bounding box center [627, 367] width 446 height 21
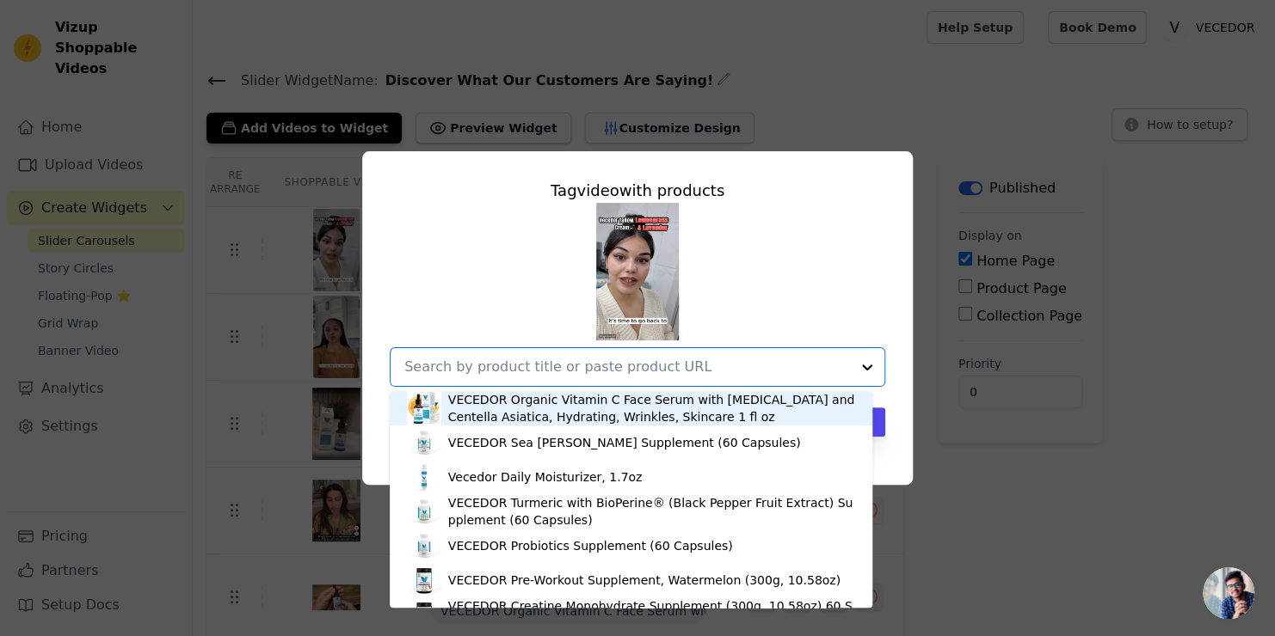
paste input "[URL][DOMAIN_NAME]"
type input "[URL][DOMAIN_NAME]"
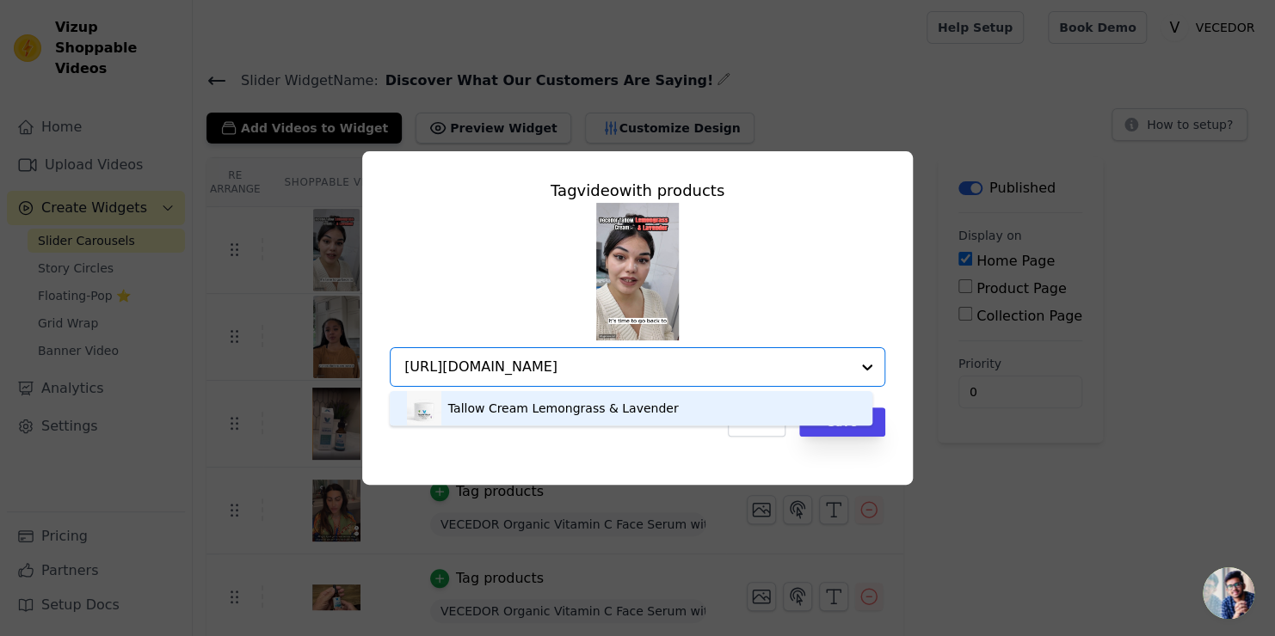
click at [541, 409] on div "Tallow Cream Lemongrass & Lavender" at bounding box center [563, 408] width 231 height 17
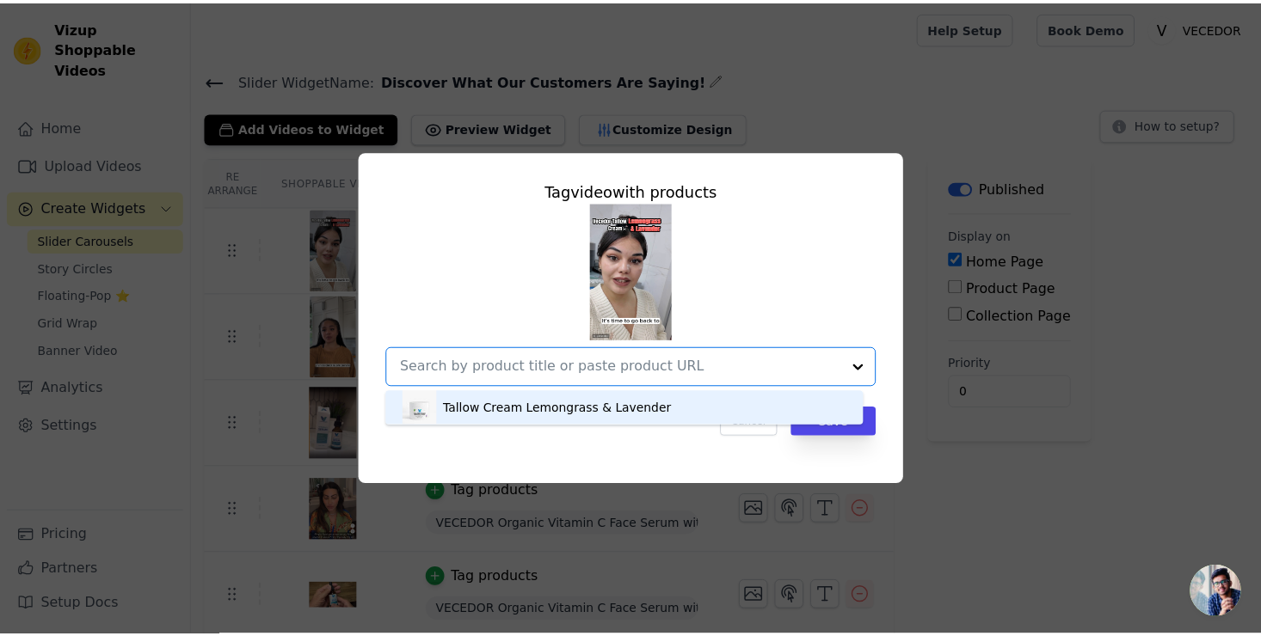
scroll to position [0, 0]
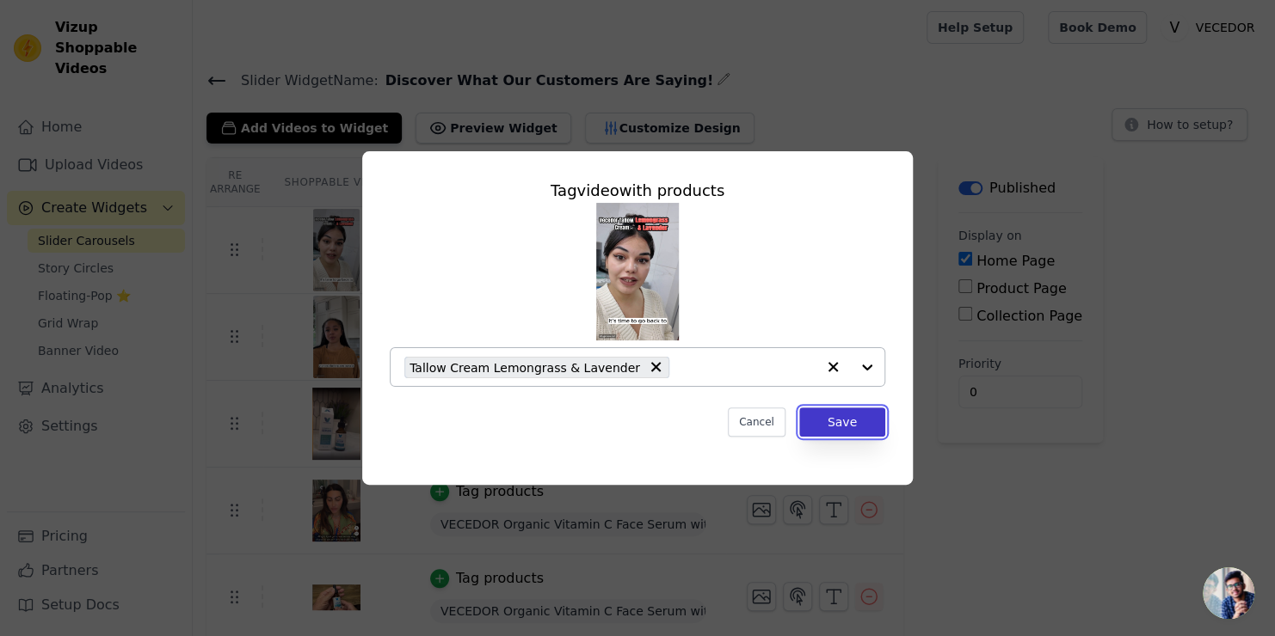
click at [843, 423] on button "Save" at bounding box center [842, 422] width 86 height 29
